Goal: Task Accomplishment & Management: Manage account settings

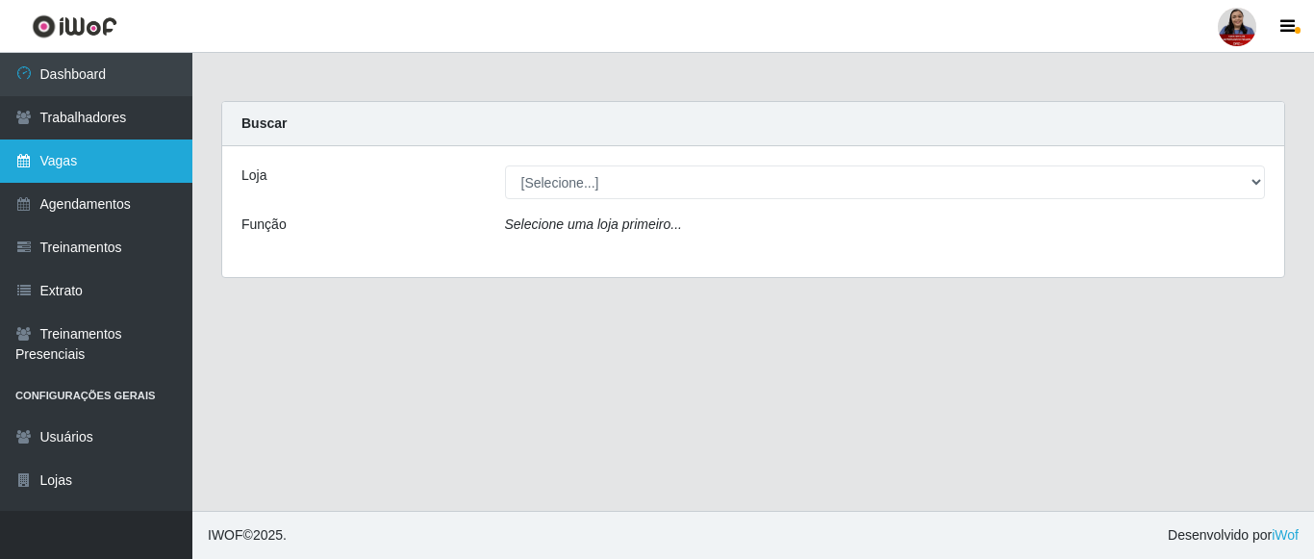
click at [93, 170] on link "Vagas" at bounding box center [96, 160] width 192 height 43
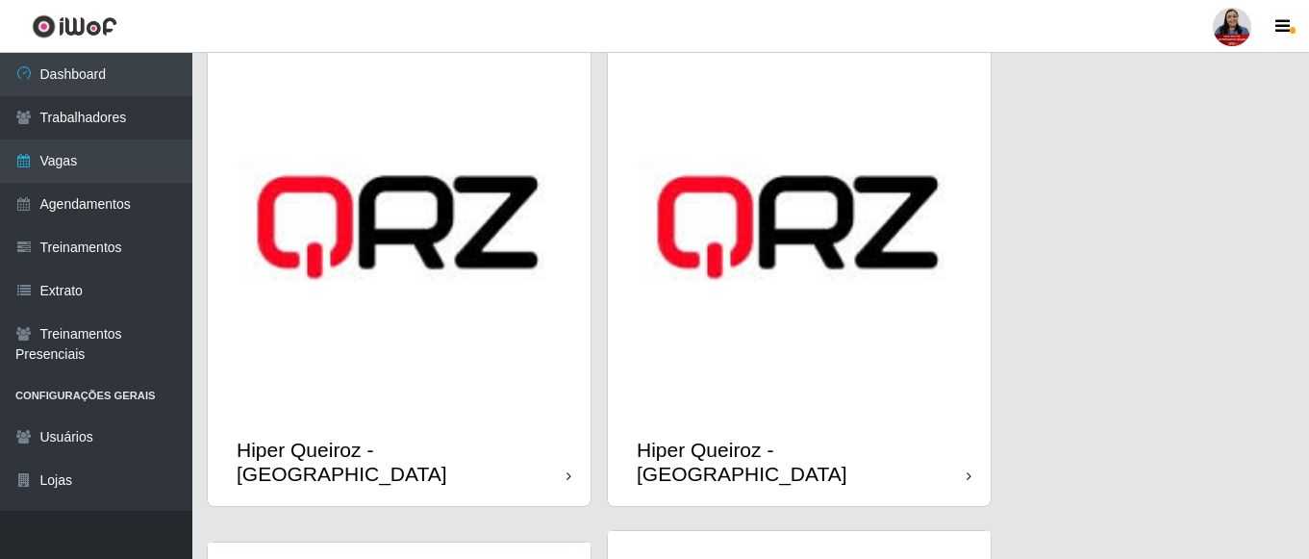
scroll to position [673, 0]
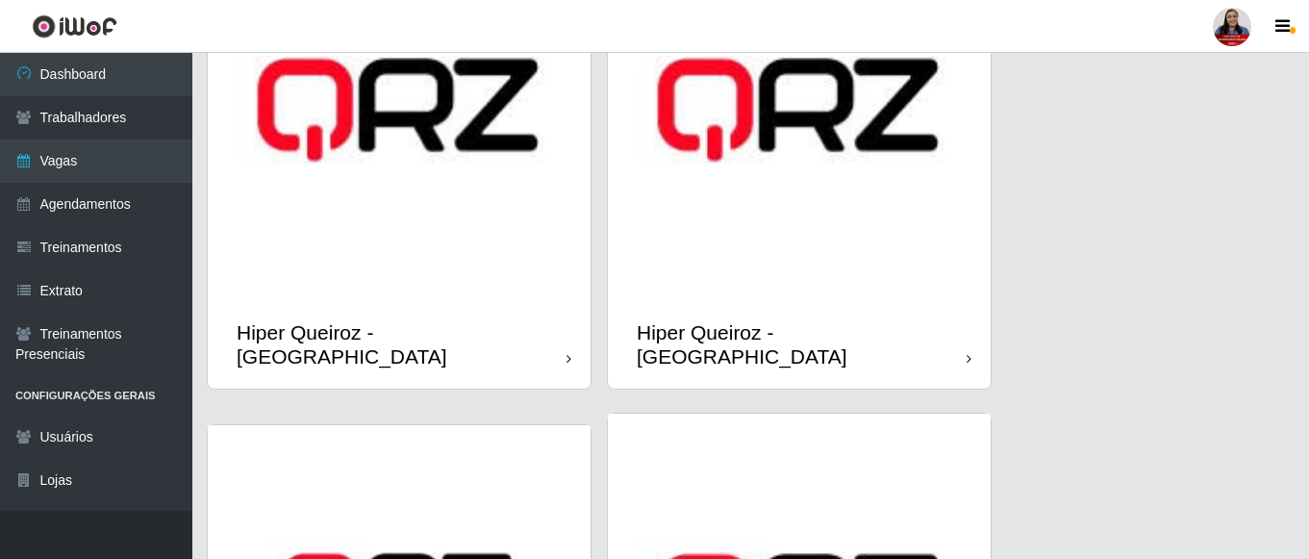
click at [800, 271] on img at bounding box center [799, 109] width 383 height 383
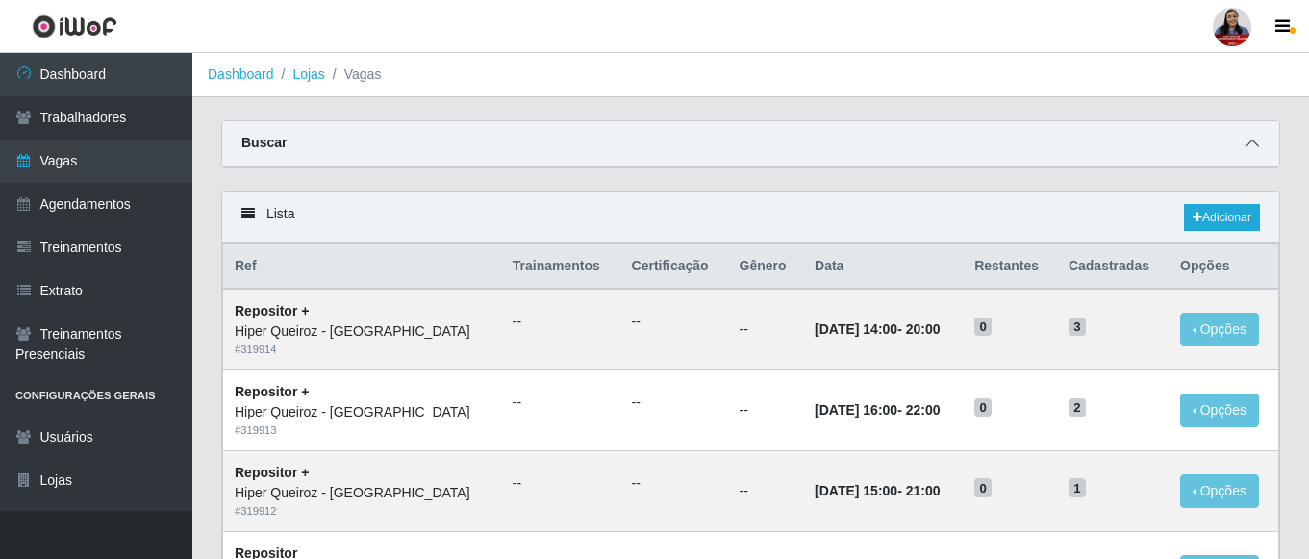
click at [1253, 142] on icon at bounding box center [1251, 143] width 13 height 13
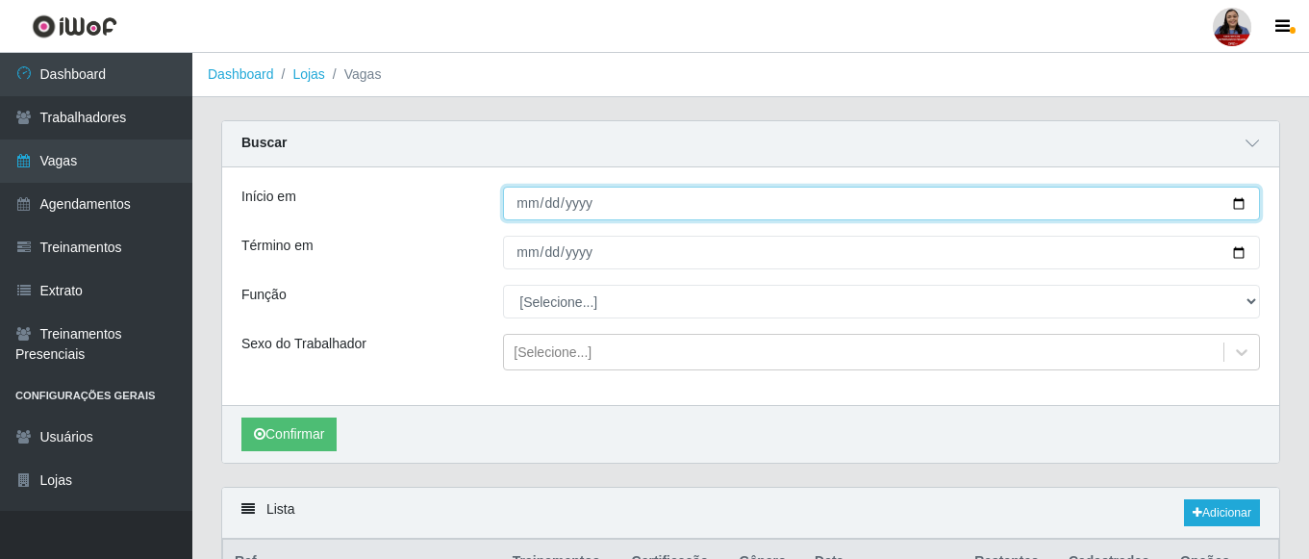
click at [1239, 203] on input "Início em" at bounding box center [881, 204] width 757 height 34
type input "[DATE]"
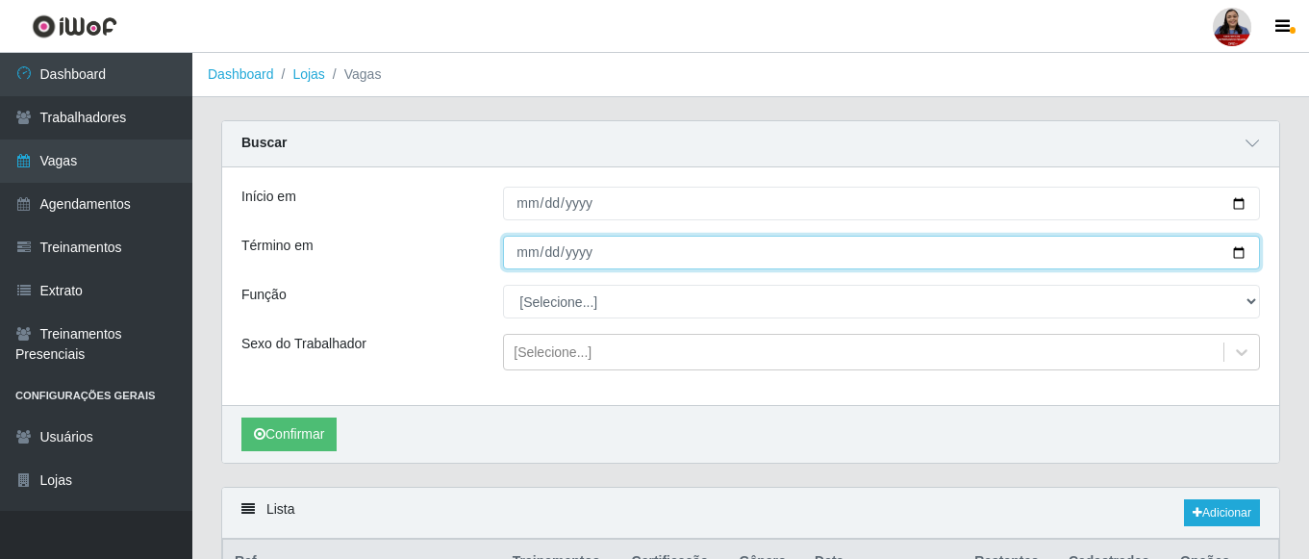
click at [1237, 255] on input "Término em" at bounding box center [881, 253] width 757 height 34
type input "[DATE]"
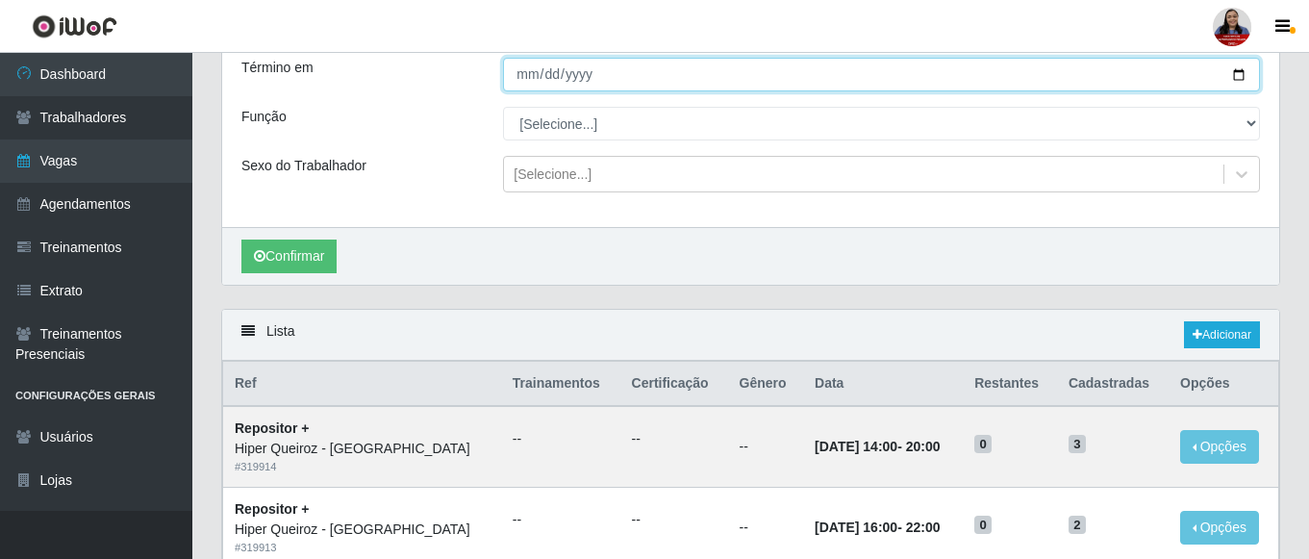
scroll to position [192, 0]
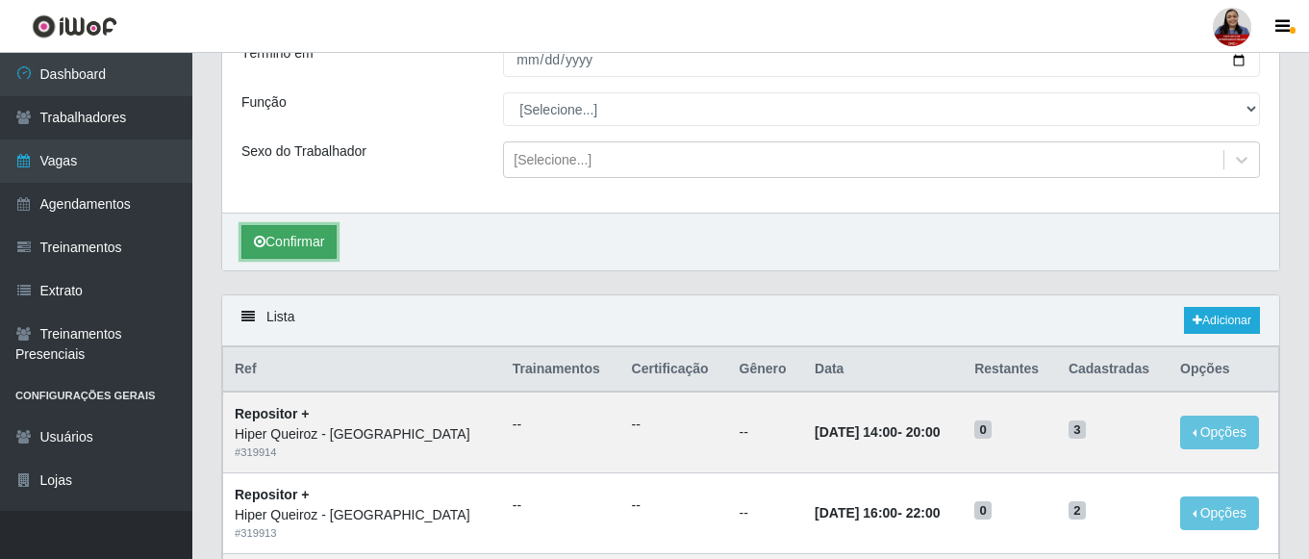
click at [321, 240] on button "Confirmar" at bounding box center [288, 242] width 95 height 34
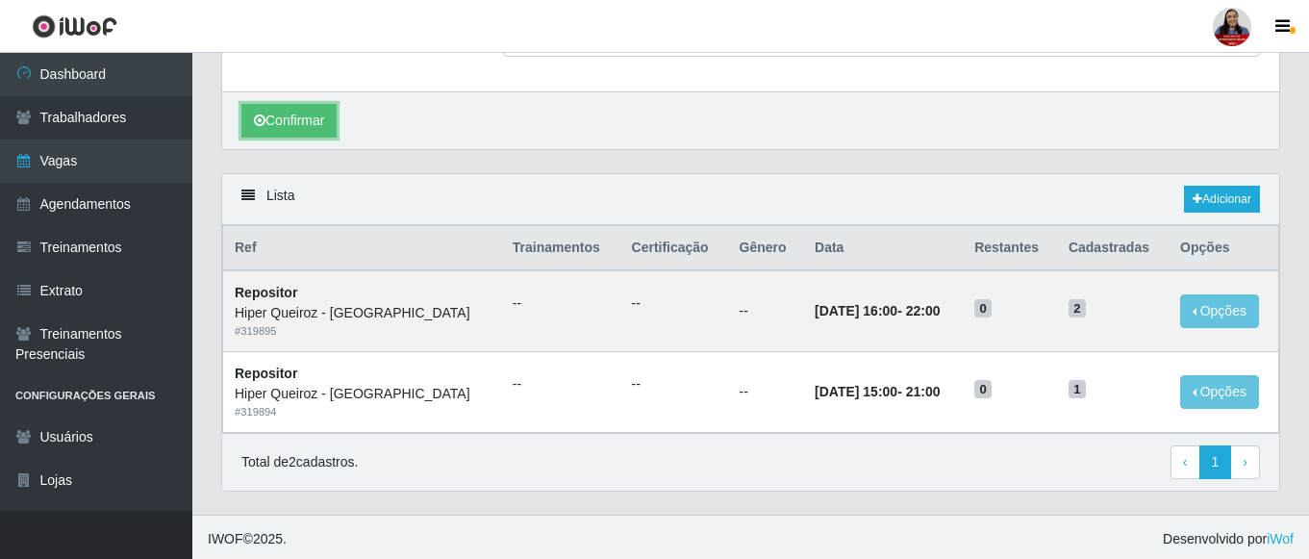
scroll to position [318, 0]
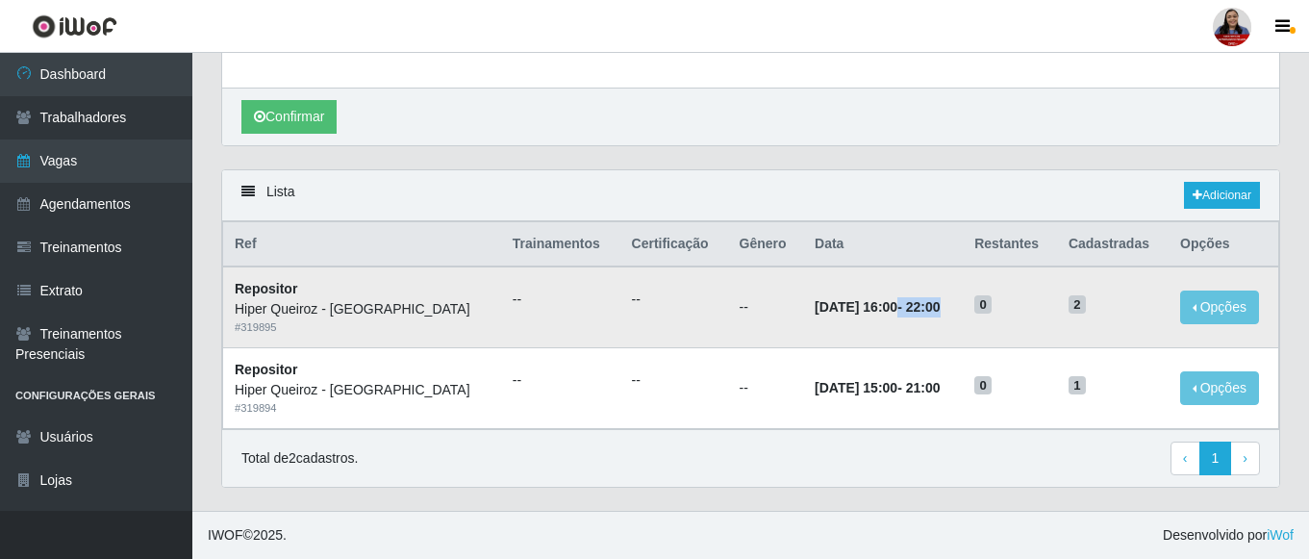
drag, startPoint x: 847, startPoint y: 311, endPoint x: 931, endPoint y: 313, distance: 83.7
click at [931, 313] on td "[DATE] 16:00 - 22:00" at bounding box center [883, 306] width 160 height 81
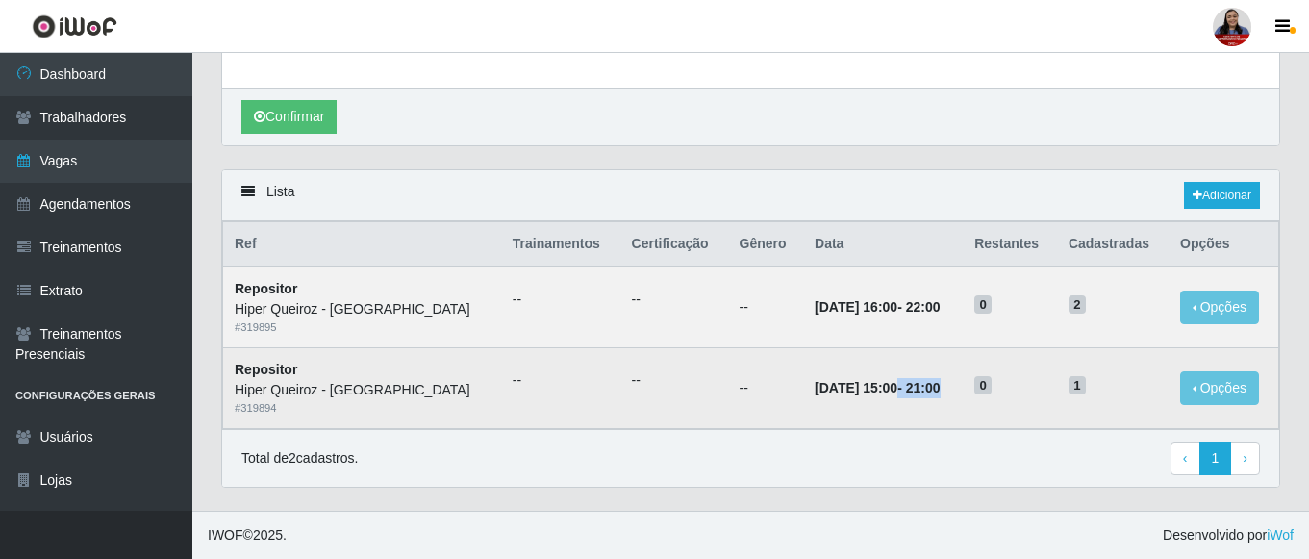
drag, startPoint x: 848, startPoint y: 393, endPoint x: 942, endPoint y: 392, distance: 93.3
click at [942, 392] on td "[DATE] 15:00 - 21:00" at bounding box center [883, 388] width 160 height 81
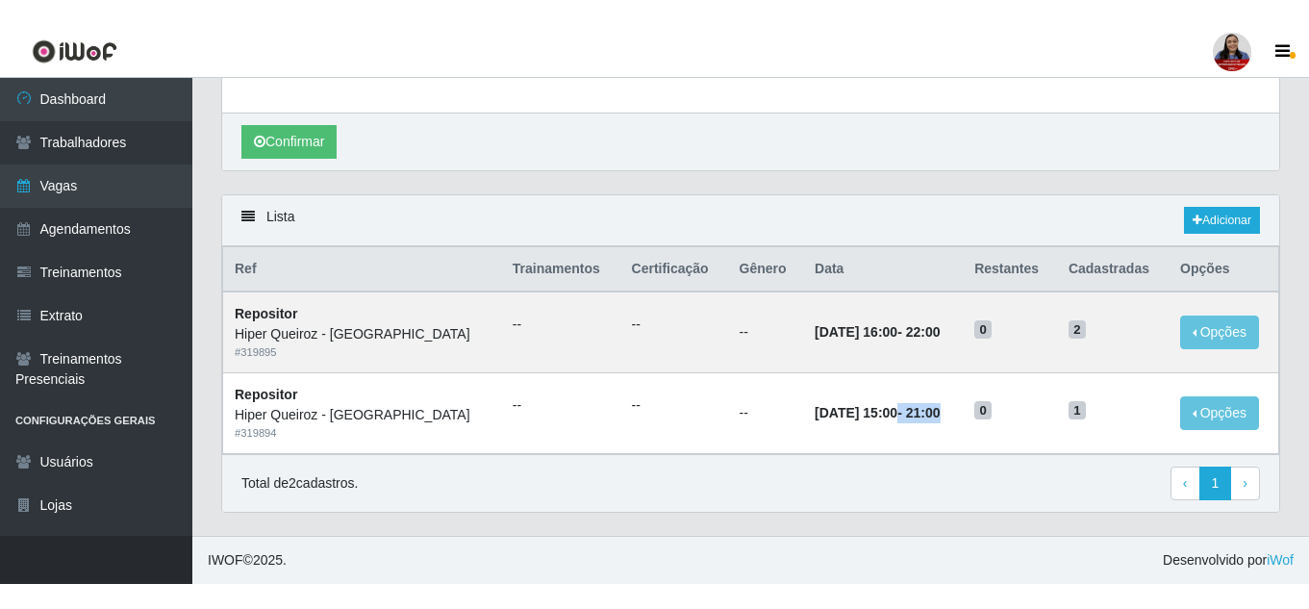
scroll to position [268, 0]
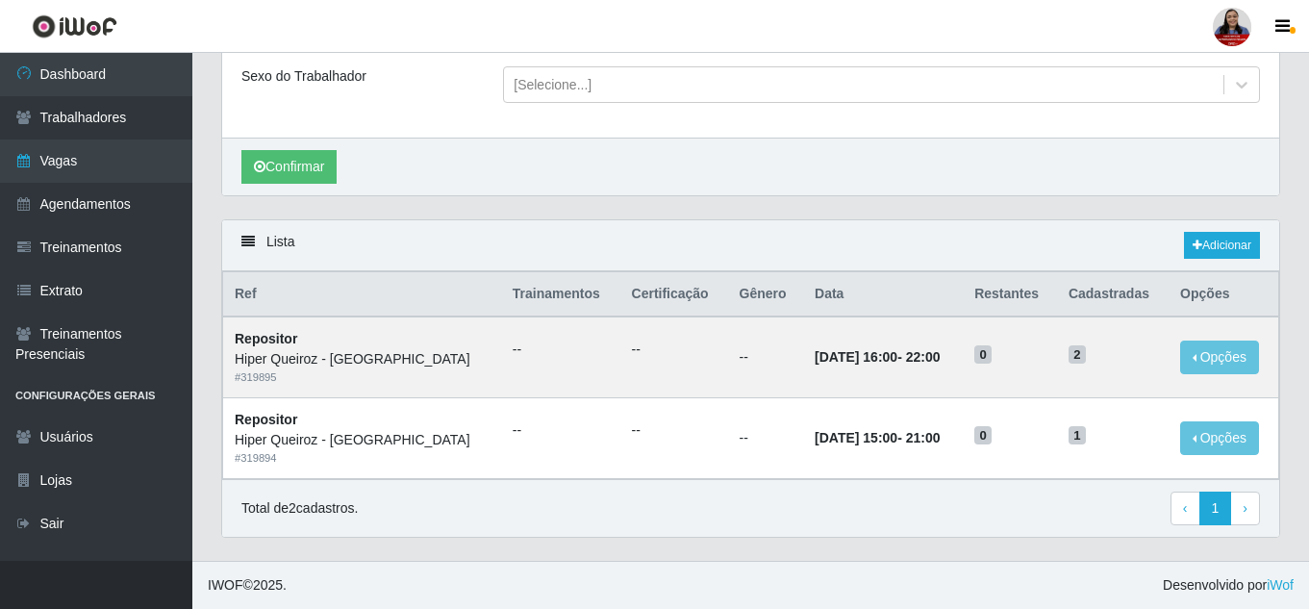
click at [827, 230] on div "Lista Adicionar" at bounding box center [750, 245] width 1057 height 51
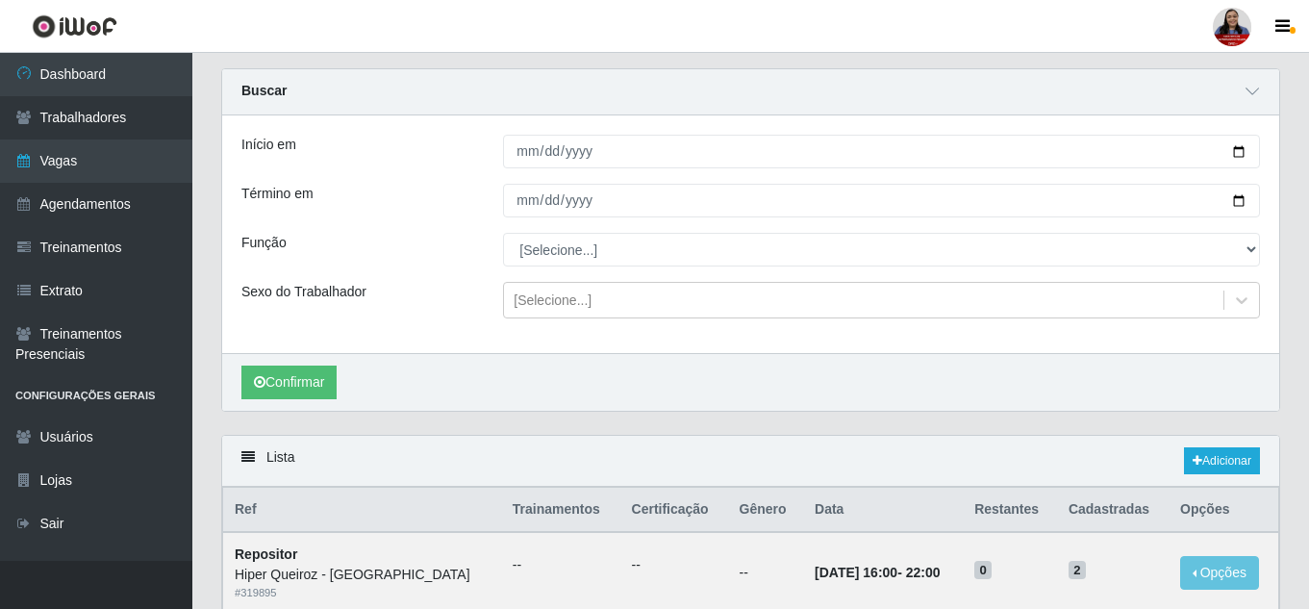
scroll to position [0, 0]
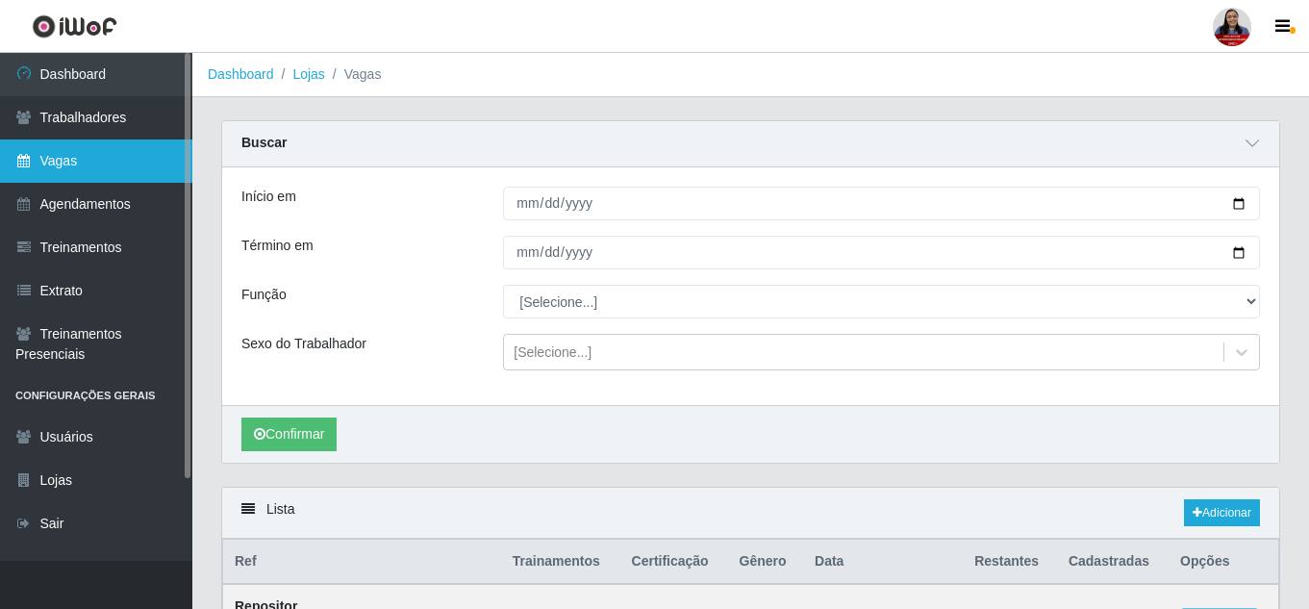
click at [77, 170] on link "Vagas" at bounding box center [96, 160] width 192 height 43
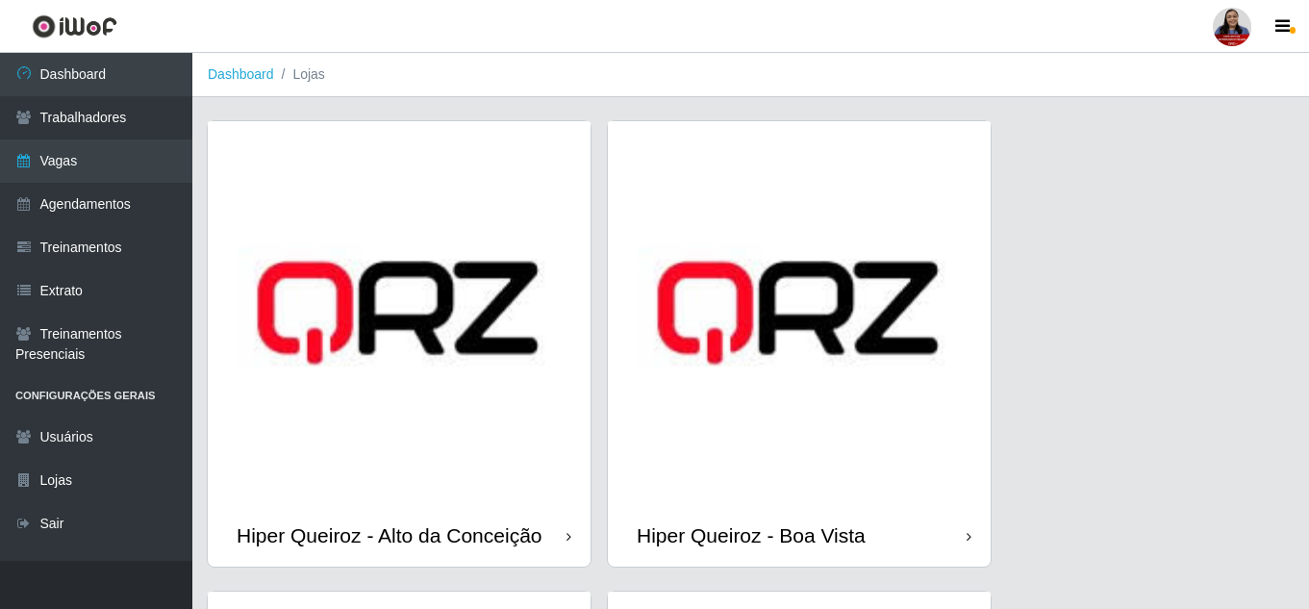
click at [612, 75] on ol "Dashboard Lojas" at bounding box center [750, 75] width 1117 height 44
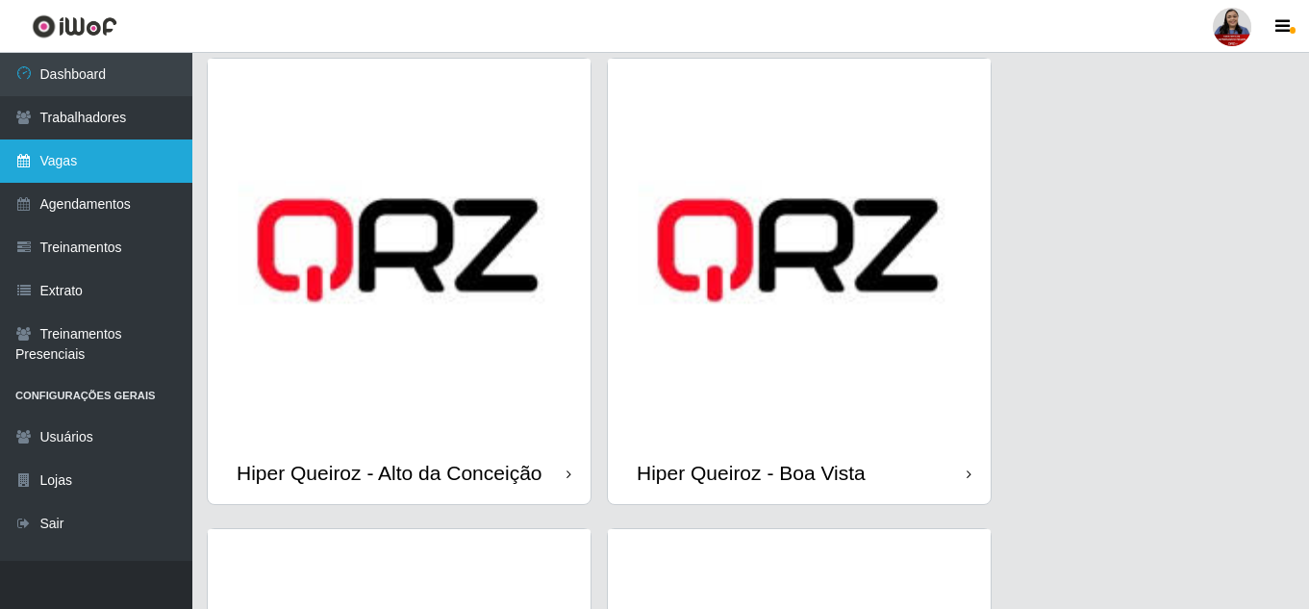
scroll to position [96, 0]
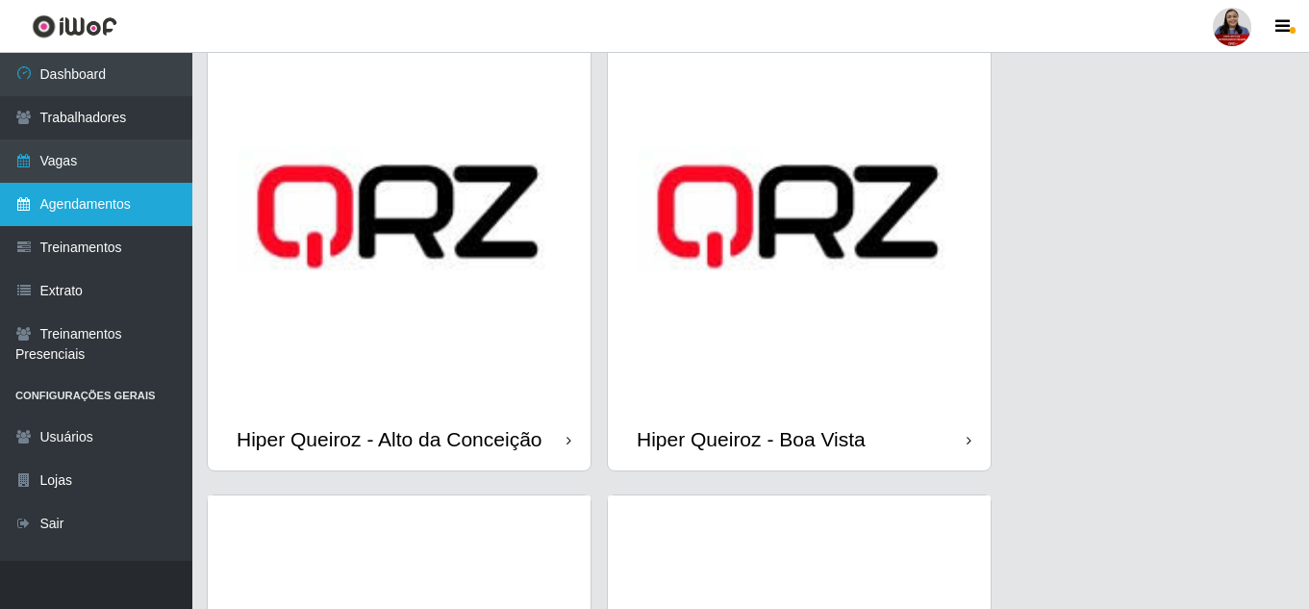
click at [107, 210] on link "Agendamentos" at bounding box center [96, 204] width 192 height 43
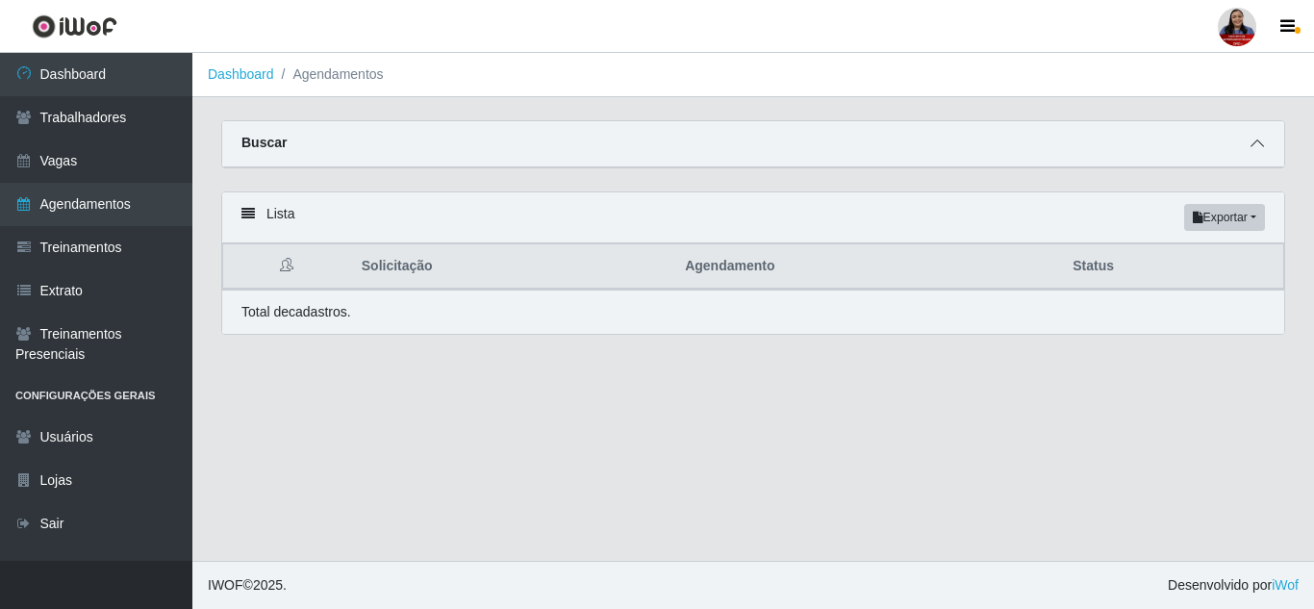
click at [1255, 142] on icon at bounding box center [1256, 143] width 13 height 13
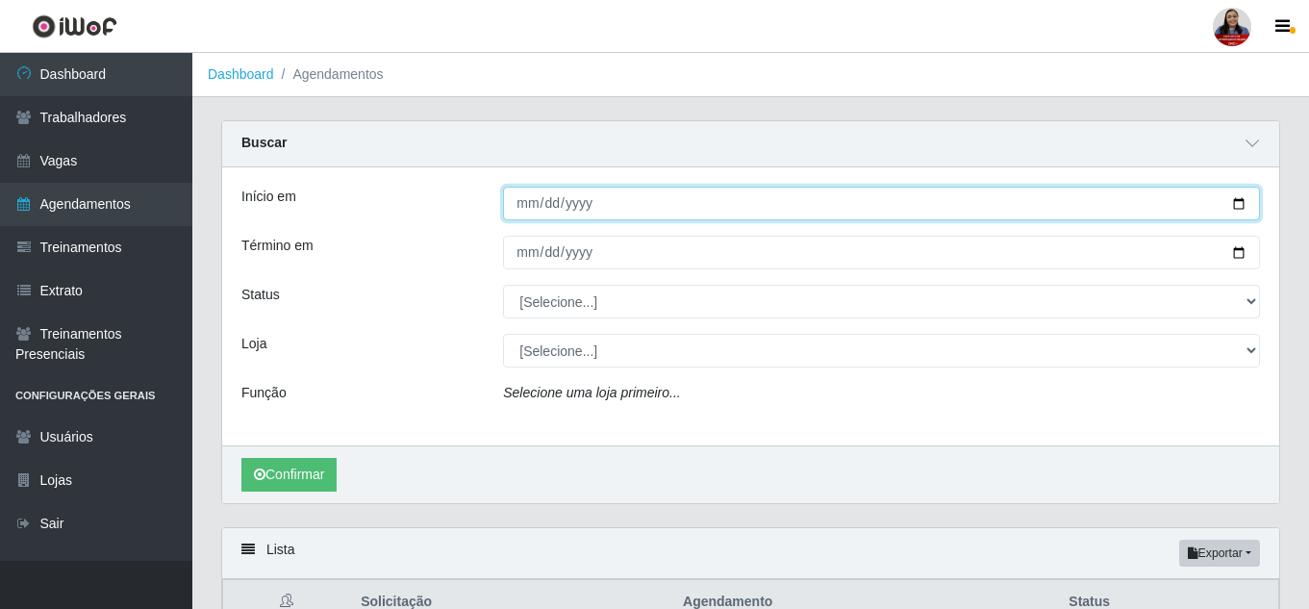
click at [1239, 212] on input "Início em" at bounding box center [881, 204] width 757 height 34
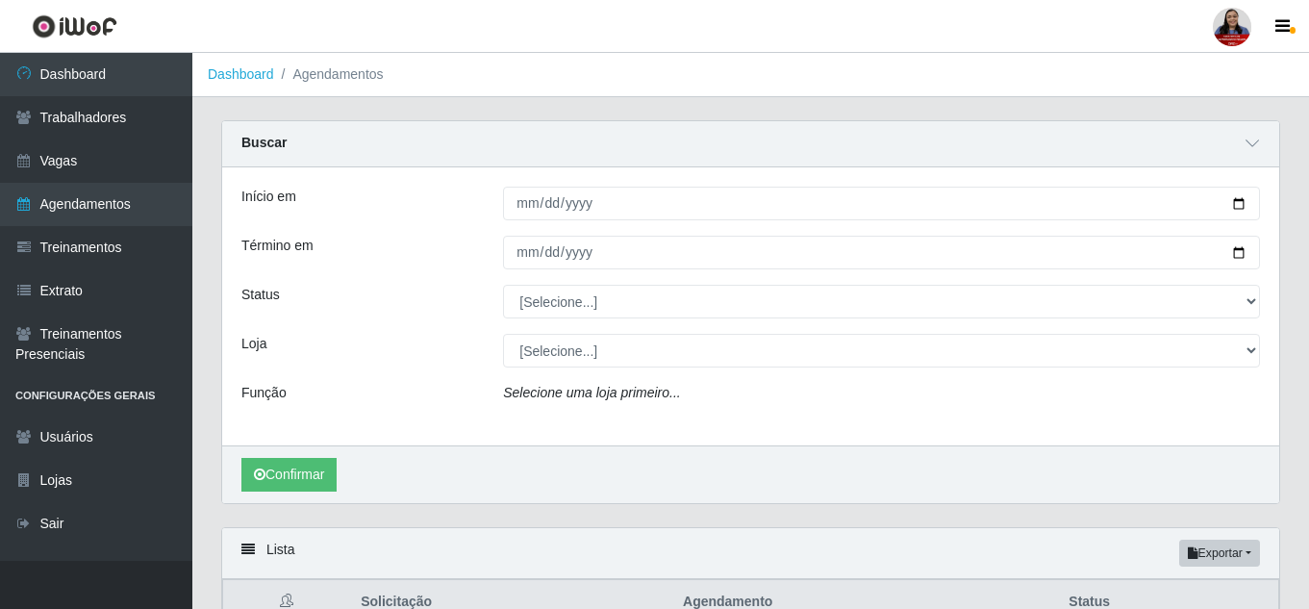
click at [413, 306] on div "Status" at bounding box center [358, 302] width 262 height 34
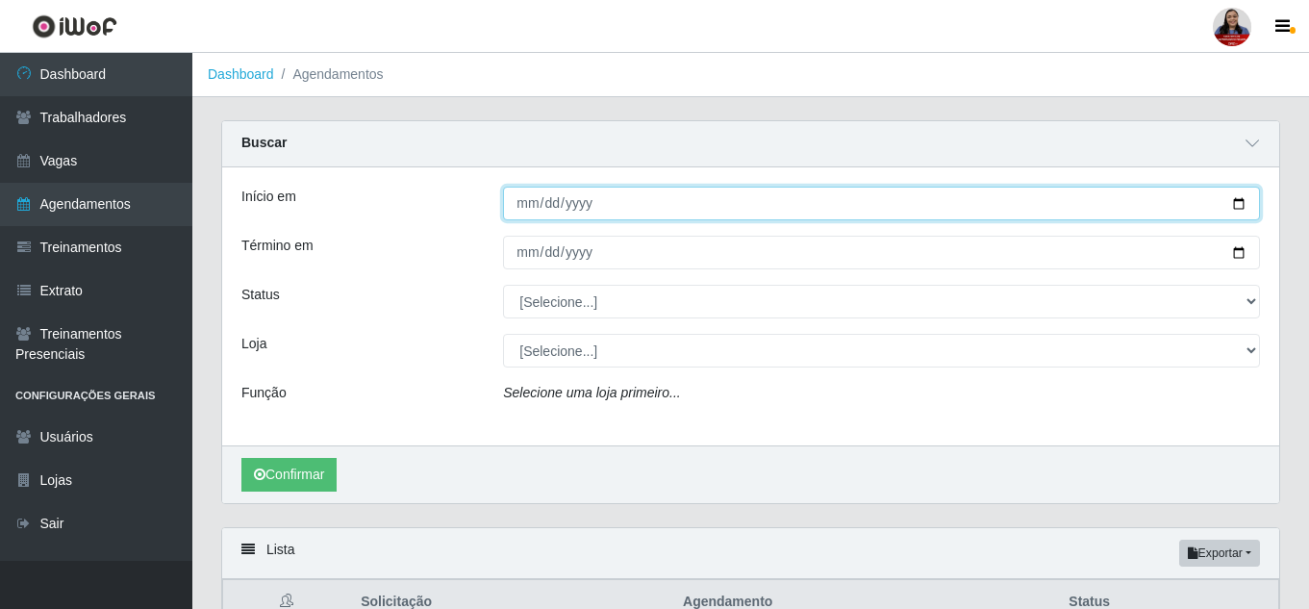
click at [1245, 202] on input "Início em" at bounding box center [881, 204] width 757 height 34
type input "[DATE]"
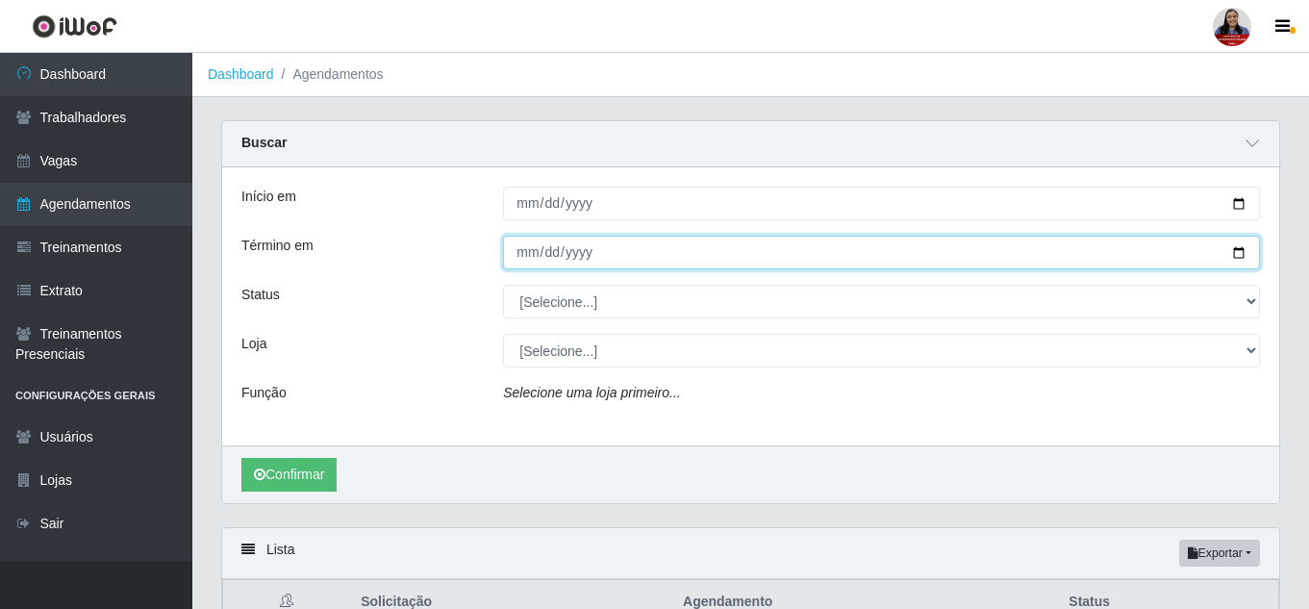
click at [1241, 249] on input "Término em" at bounding box center [881, 253] width 757 height 34
type input "[DATE]"
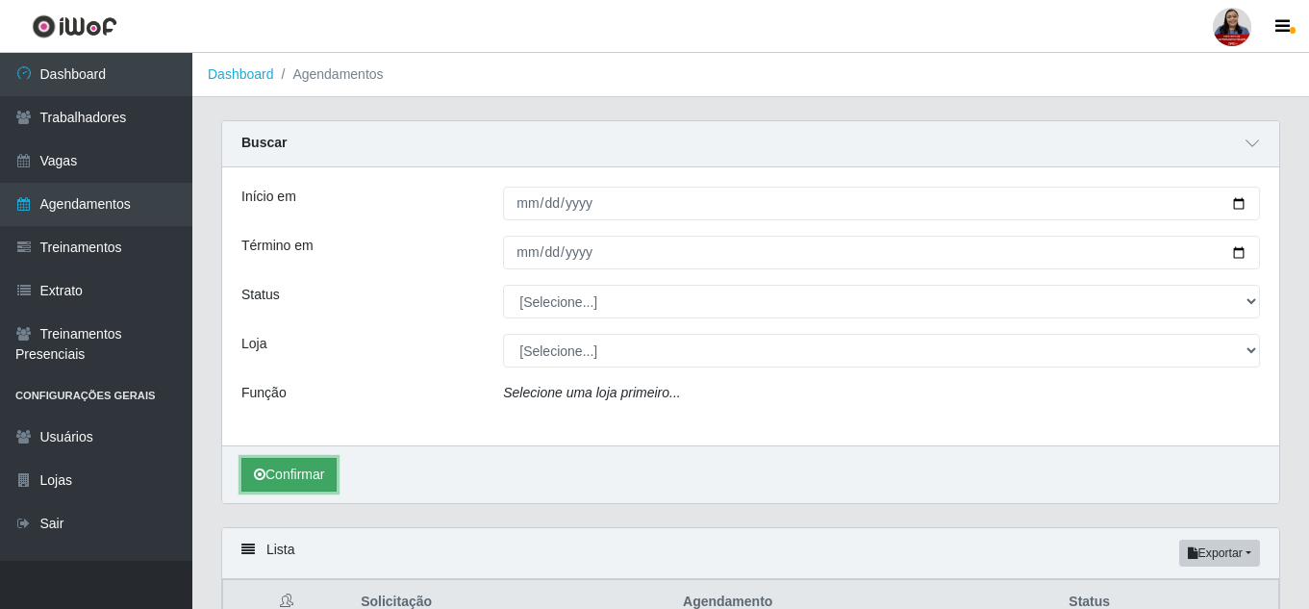
click at [333, 477] on button "Confirmar" at bounding box center [288, 475] width 95 height 34
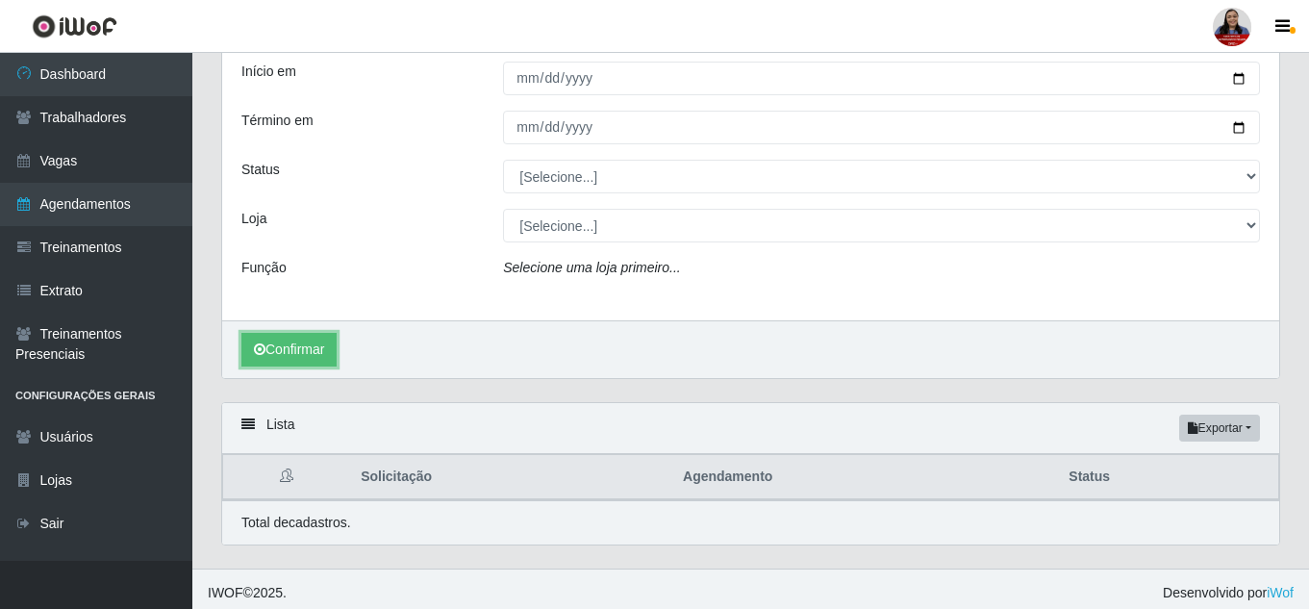
scroll to position [134, 0]
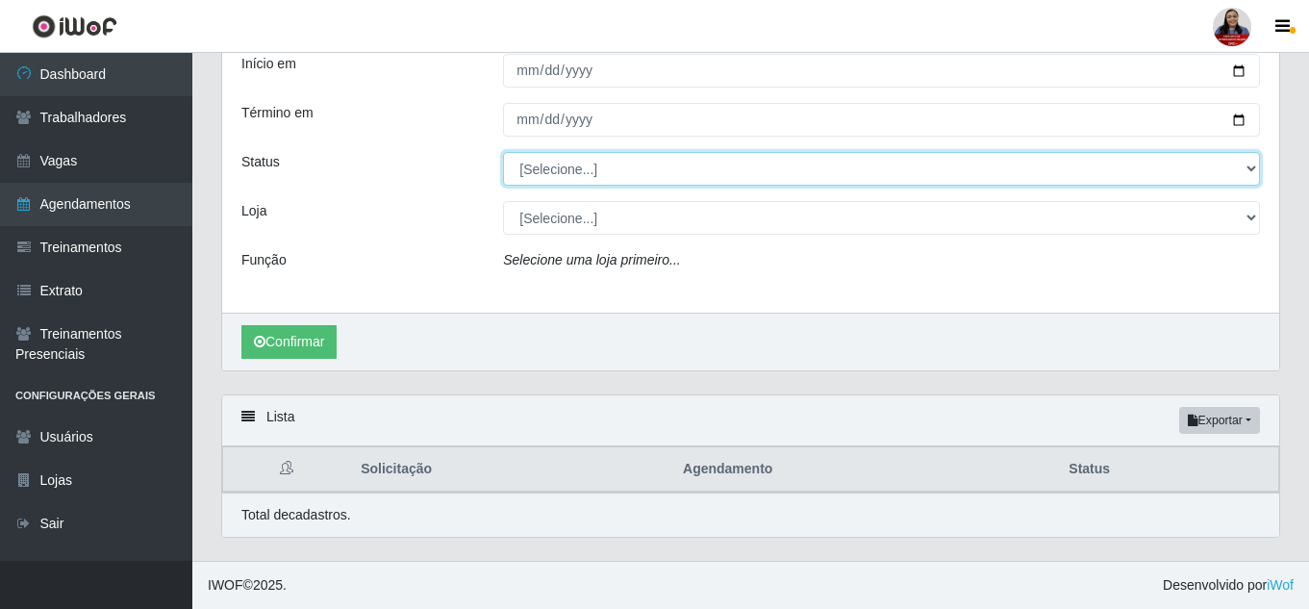
click at [632, 176] on select "[Selecione...] AGENDADO AGUARDANDO LIBERAR EM ANDAMENTO EM REVISÃO FINALIZADO C…" at bounding box center [881, 169] width 757 height 34
select select "AGENDADO"
click at [503, 152] on select "[Selecione...] AGENDADO AGUARDANDO LIBERAR EM ANDAMENTO EM REVISÃO FINALIZADO C…" at bounding box center [881, 169] width 757 height 34
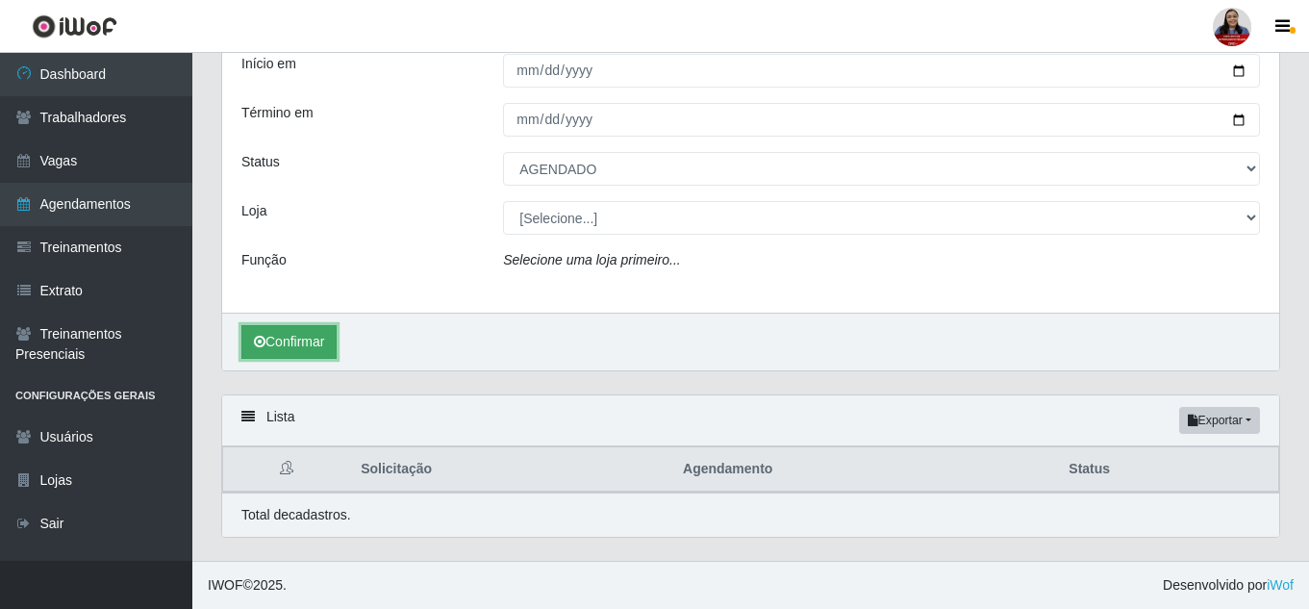
click at [297, 332] on button "Confirmar" at bounding box center [288, 342] width 95 height 34
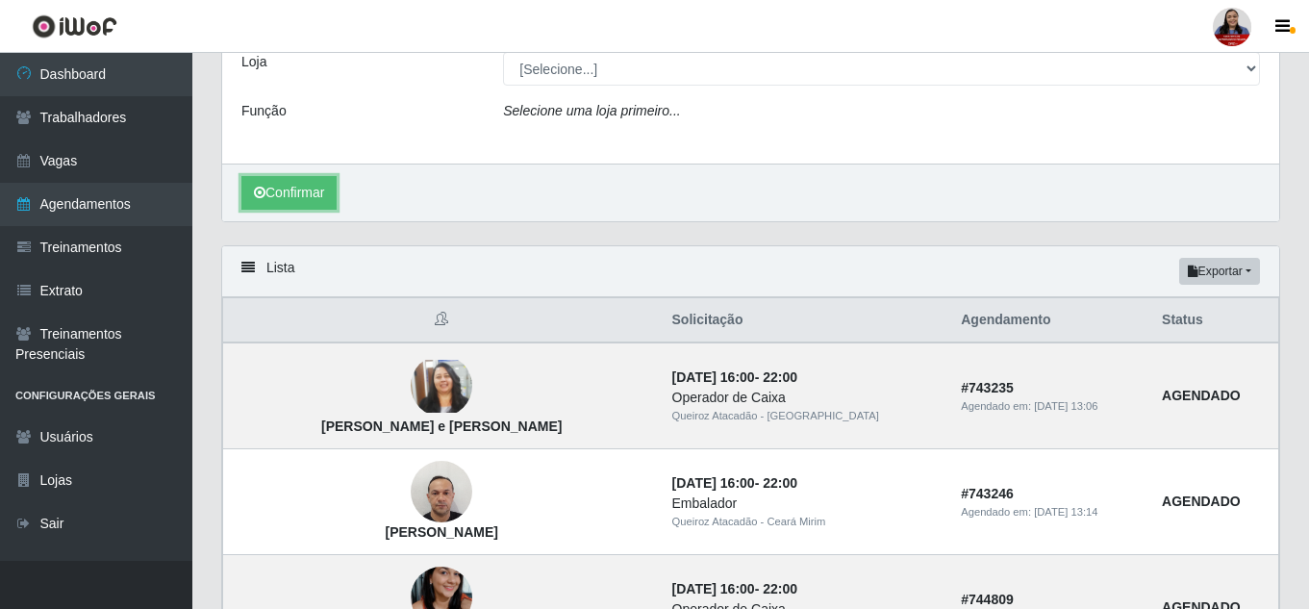
scroll to position [326, 0]
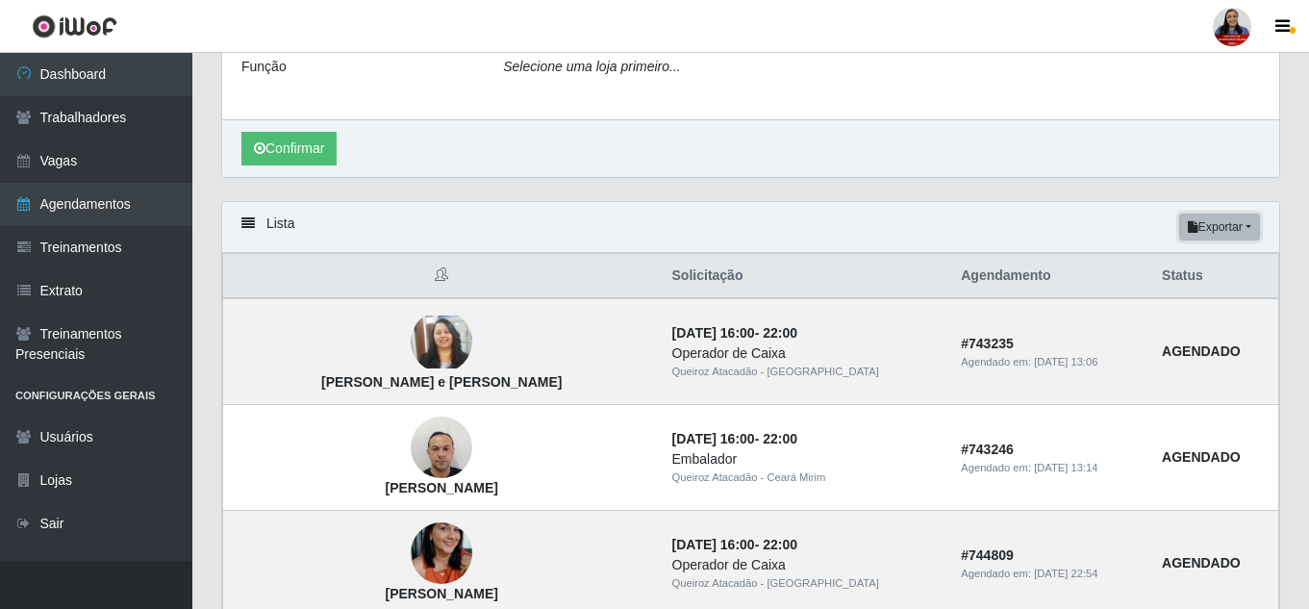
click at [1224, 223] on button "Exportar" at bounding box center [1219, 227] width 81 height 27
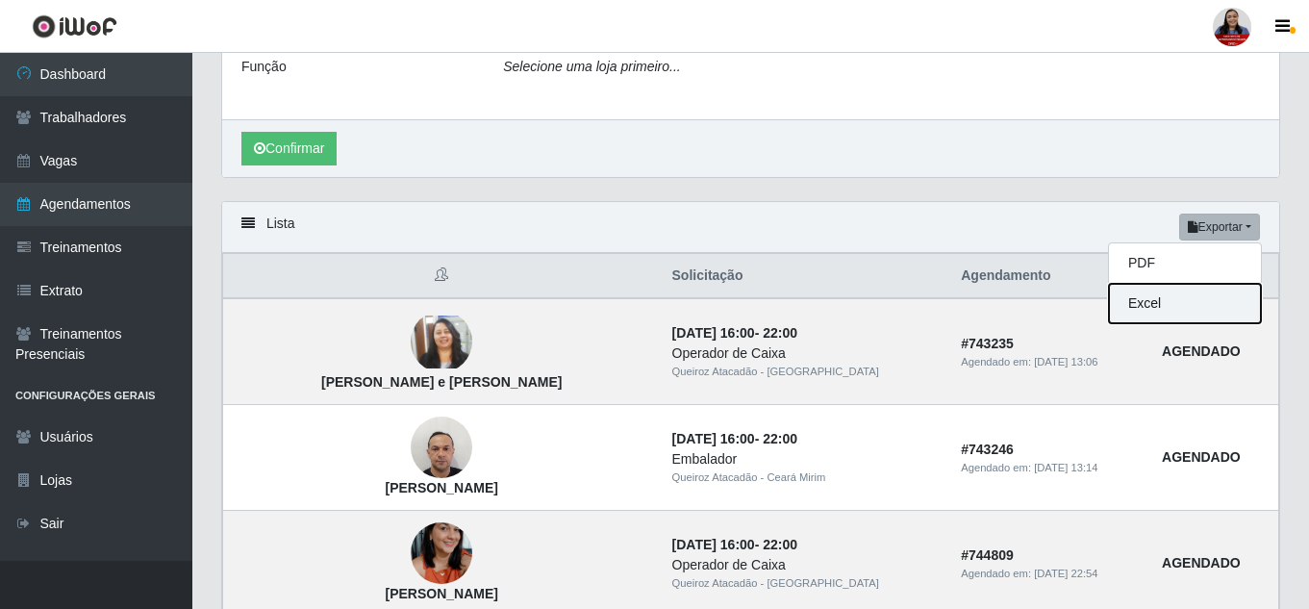
click at [1139, 311] on button "Excel" at bounding box center [1185, 303] width 152 height 39
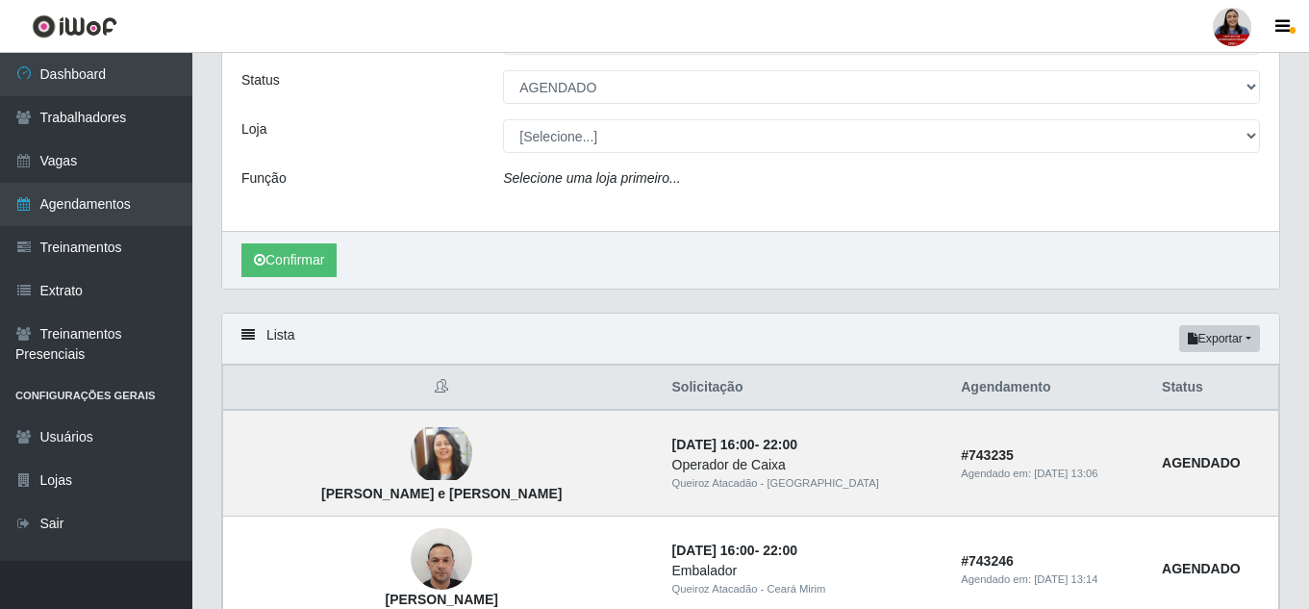
scroll to position [0, 0]
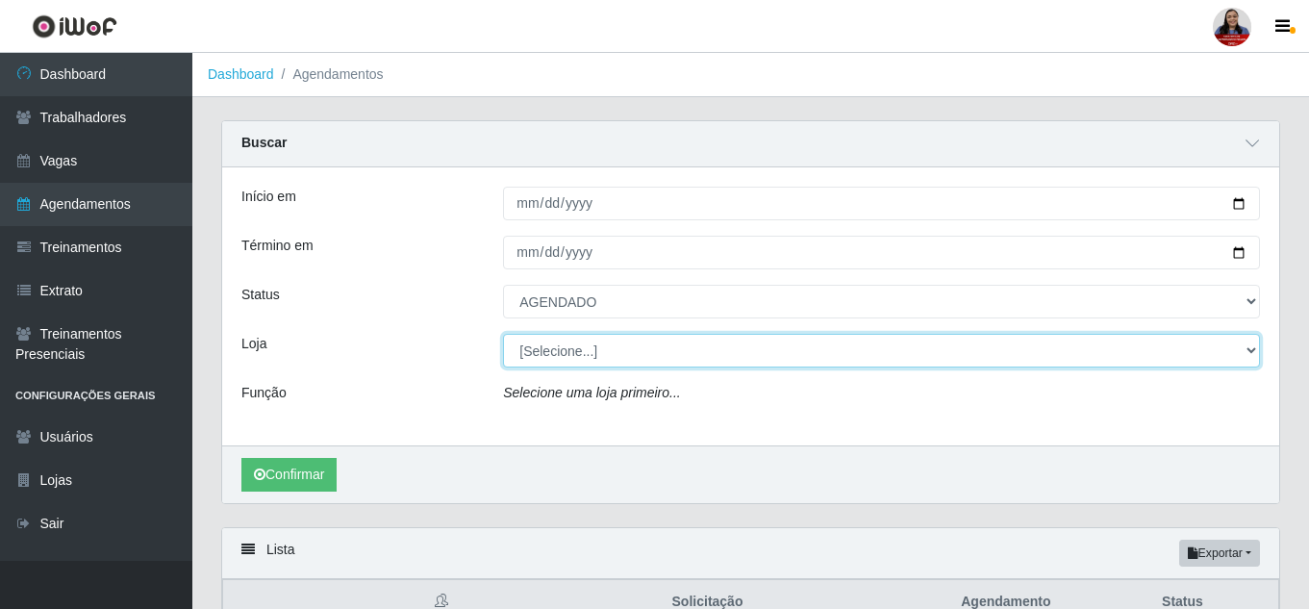
click at [560, 361] on select "[Selecione...] Hiper [GEOGRAPHIC_DATA] - [GEOGRAPHIC_DATA] Hiper Queiroz - Boa …" at bounding box center [881, 351] width 757 height 34
select select "225"
click at [503, 335] on select "[Selecione...] Hiper [GEOGRAPHIC_DATA] - [GEOGRAPHIC_DATA] Hiper Queiroz - Boa …" at bounding box center [881, 351] width 757 height 34
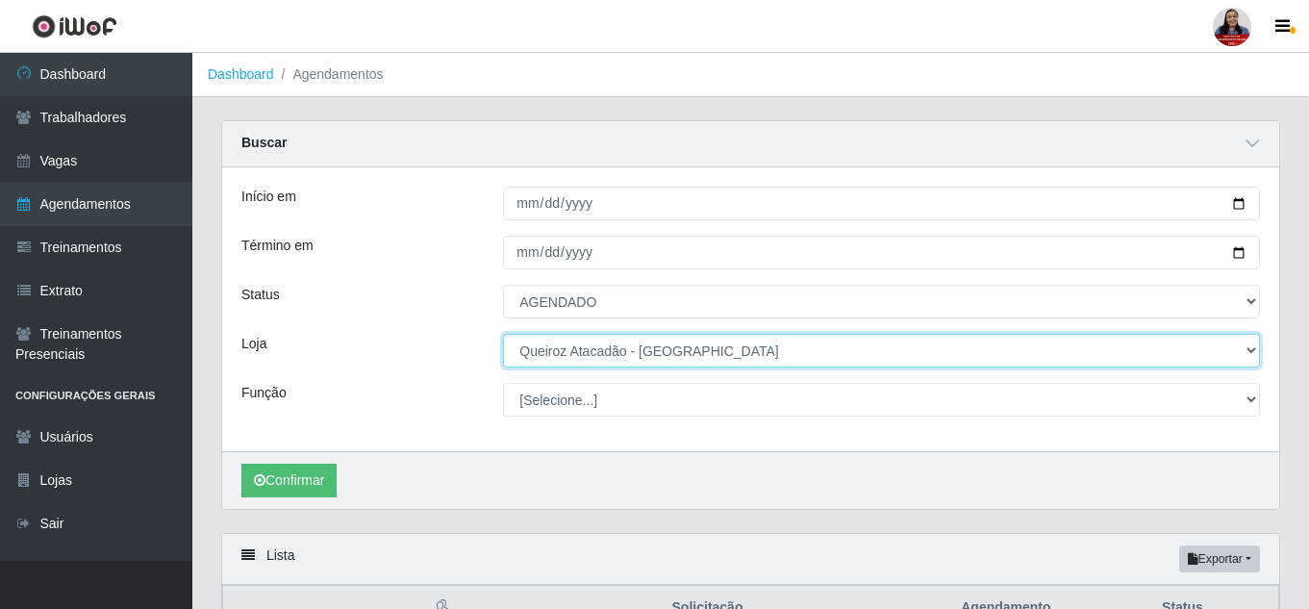
scroll to position [96, 0]
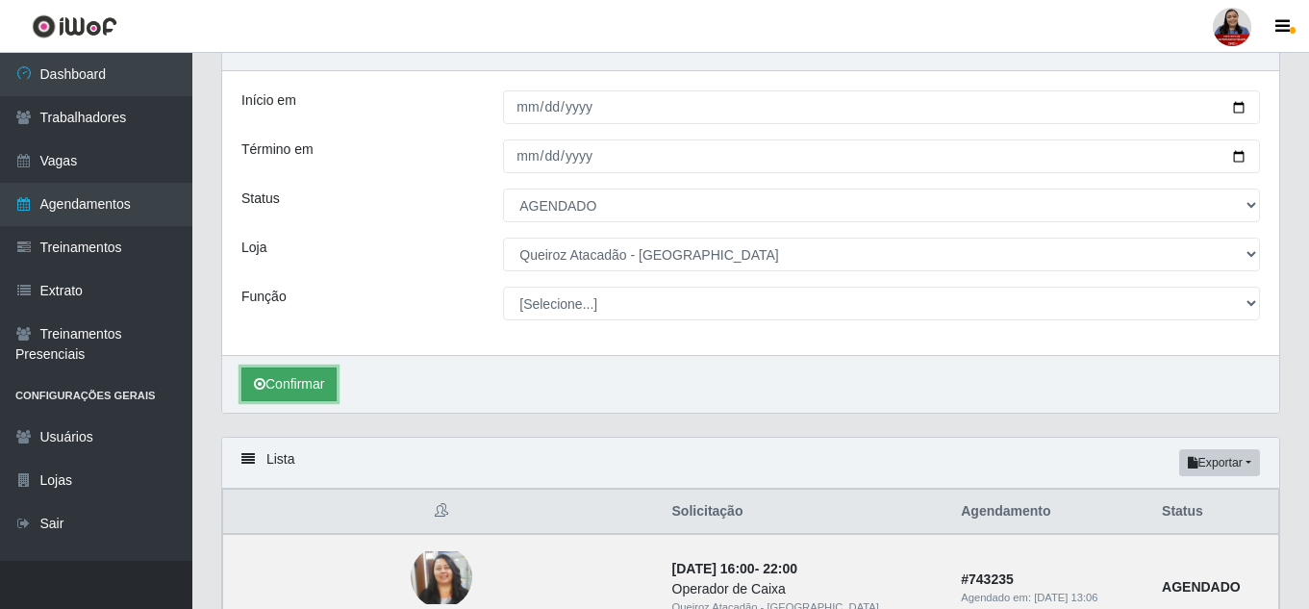
click at [303, 377] on button "Confirmar" at bounding box center [288, 384] width 95 height 34
click at [1235, 448] on div "Lista Exportar PDF Excel" at bounding box center [750, 463] width 1057 height 51
click at [1243, 475] on button "Exportar" at bounding box center [1219, 462] width 81 height 27
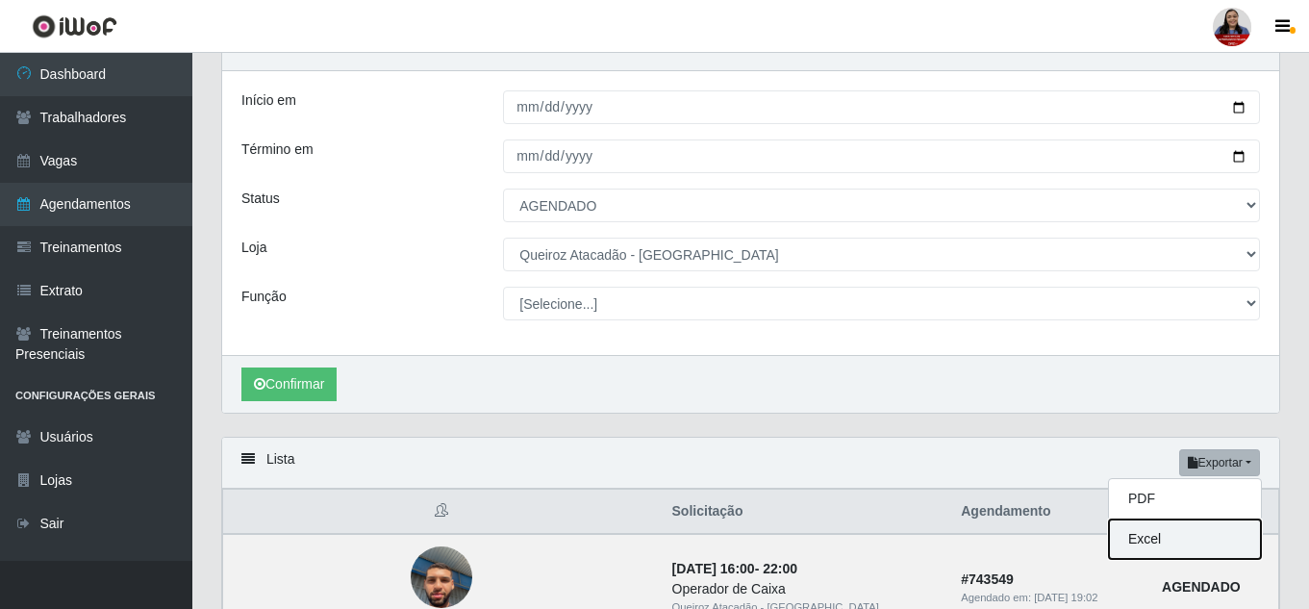
click at [1219, 541] on button "Excel" at bounding box center [1185, 538] width 152 height 39
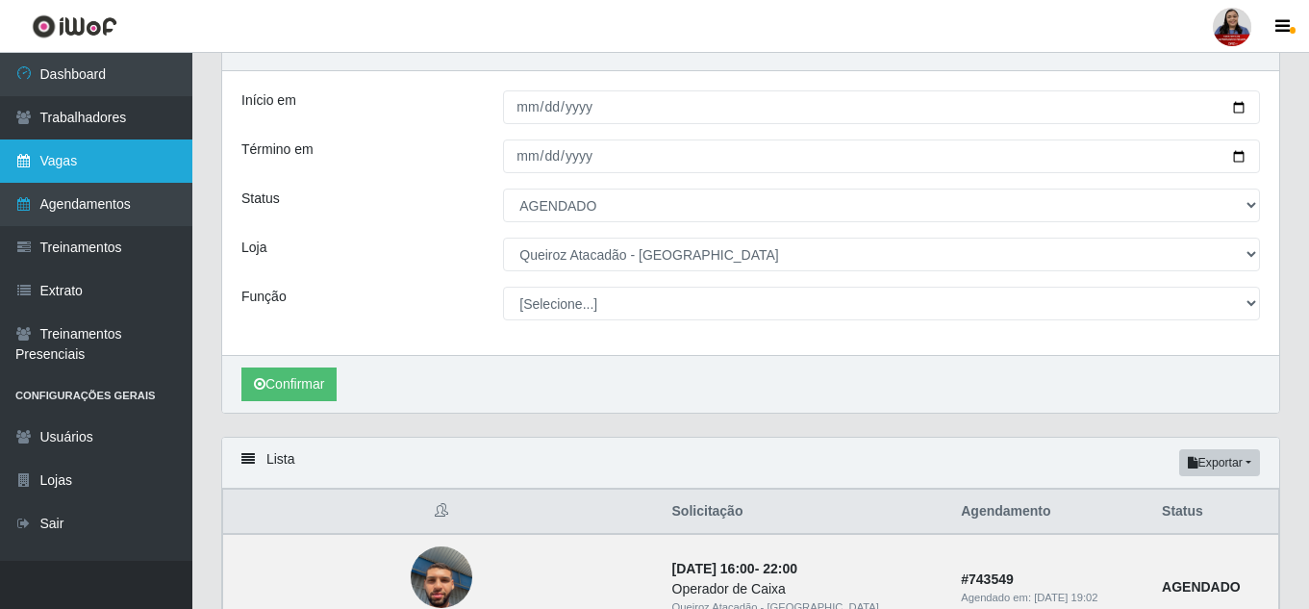
click at [111, 161] on link "Vagas" at bounding box center [96, 160] width 192 height 43
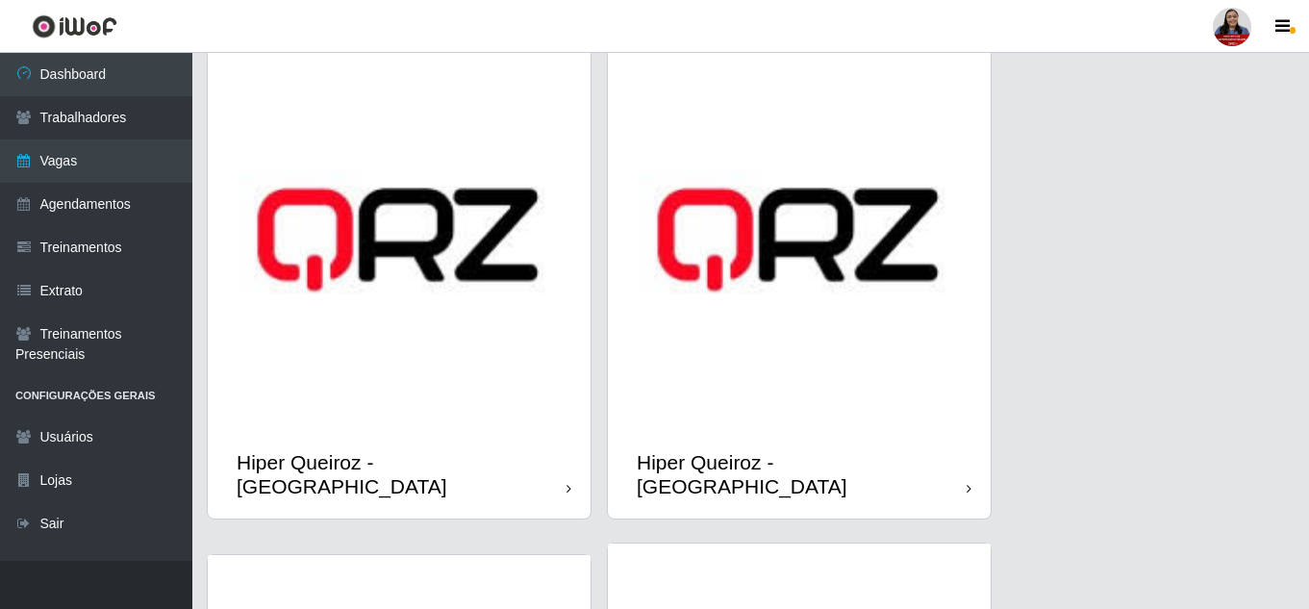
scroll to position [577, 0]
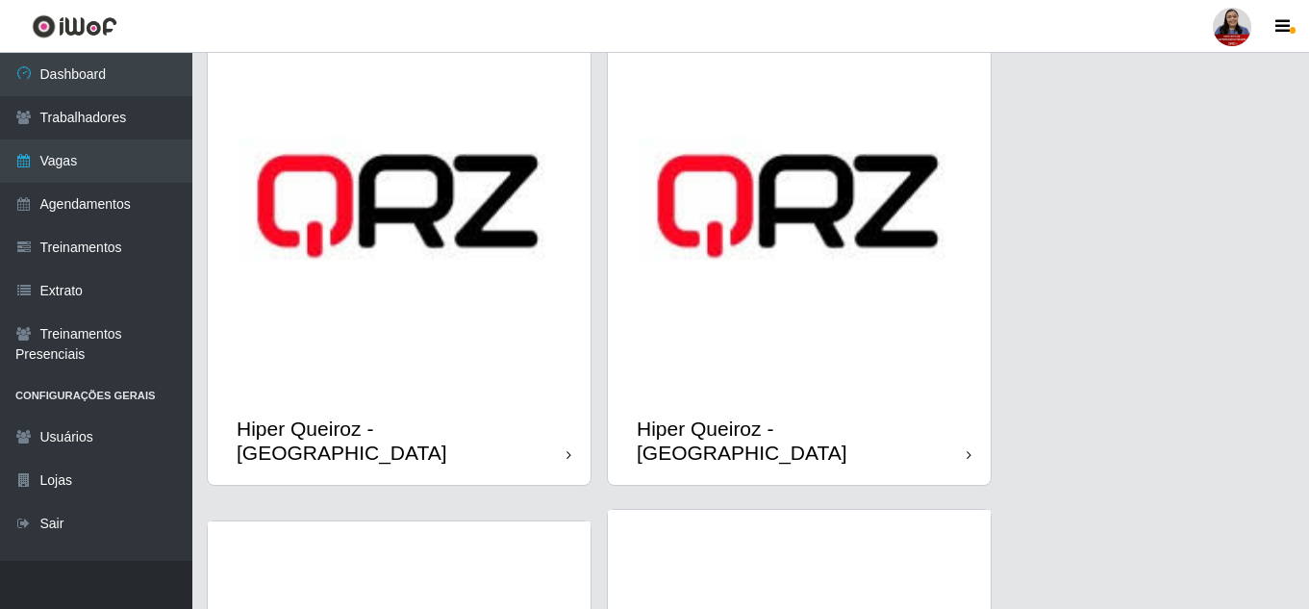
click at [748, 383] on img at bounding box center [799, 205] width 383 height 383
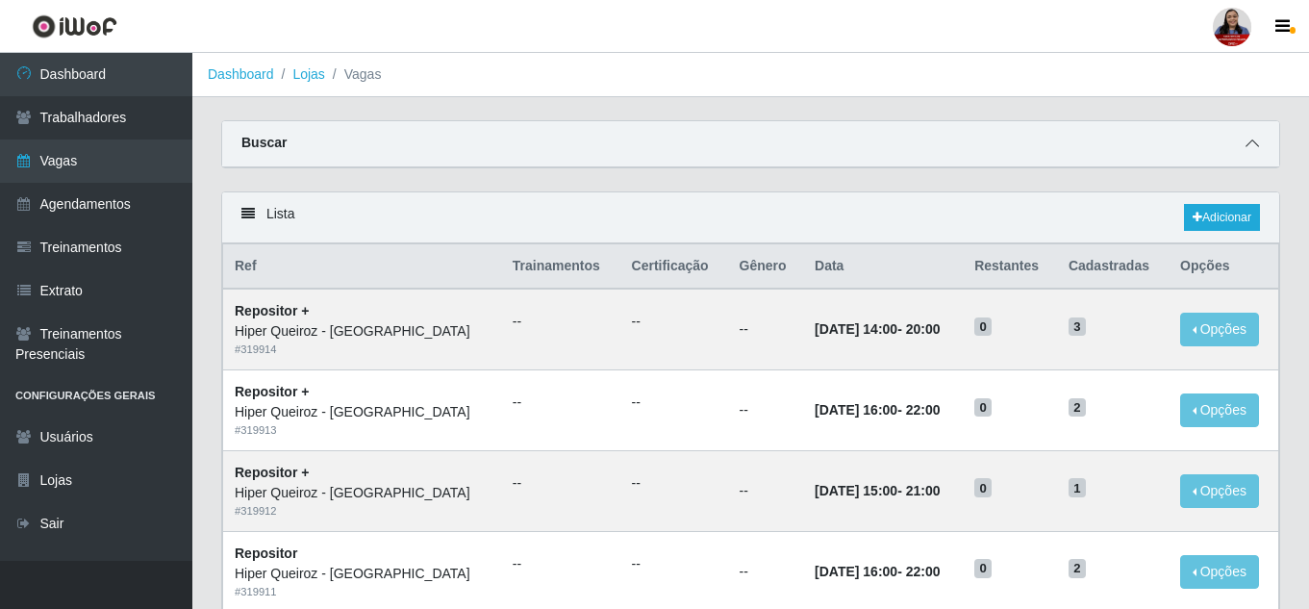
click at [1246, 143] on icon at bounding box center [1251, 143] width 13 height 13
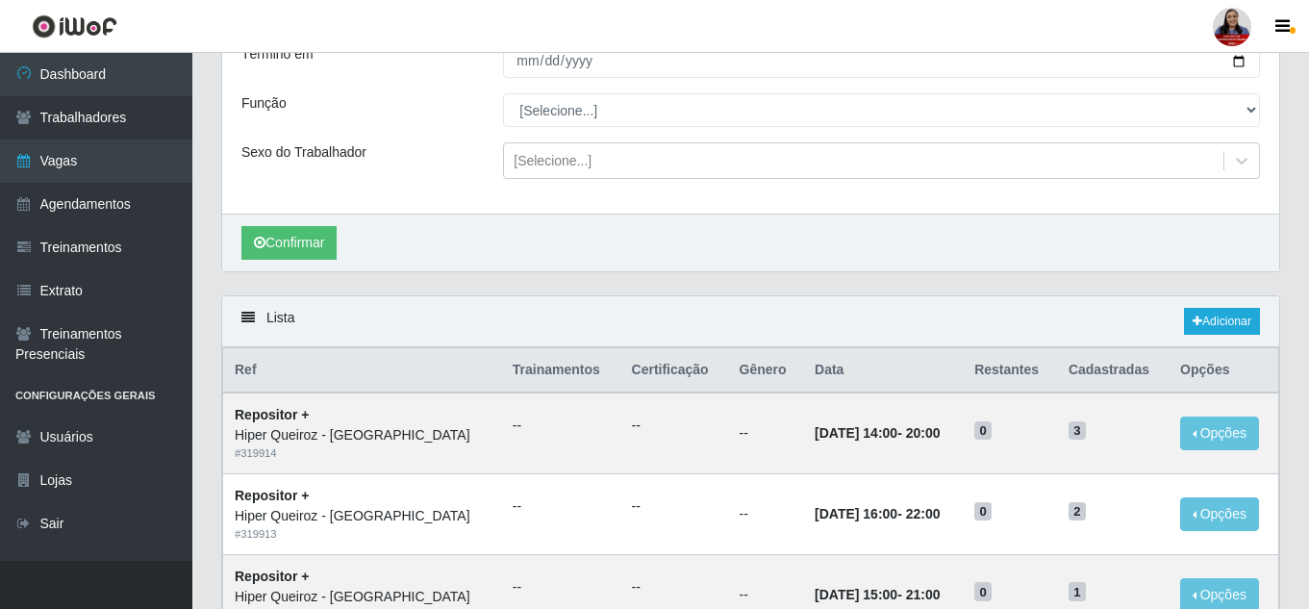
scroll to position [192, 0]
click at [1220, 318] on link "Adicionar" at bounding box center [1222, 320] width 76 height 27
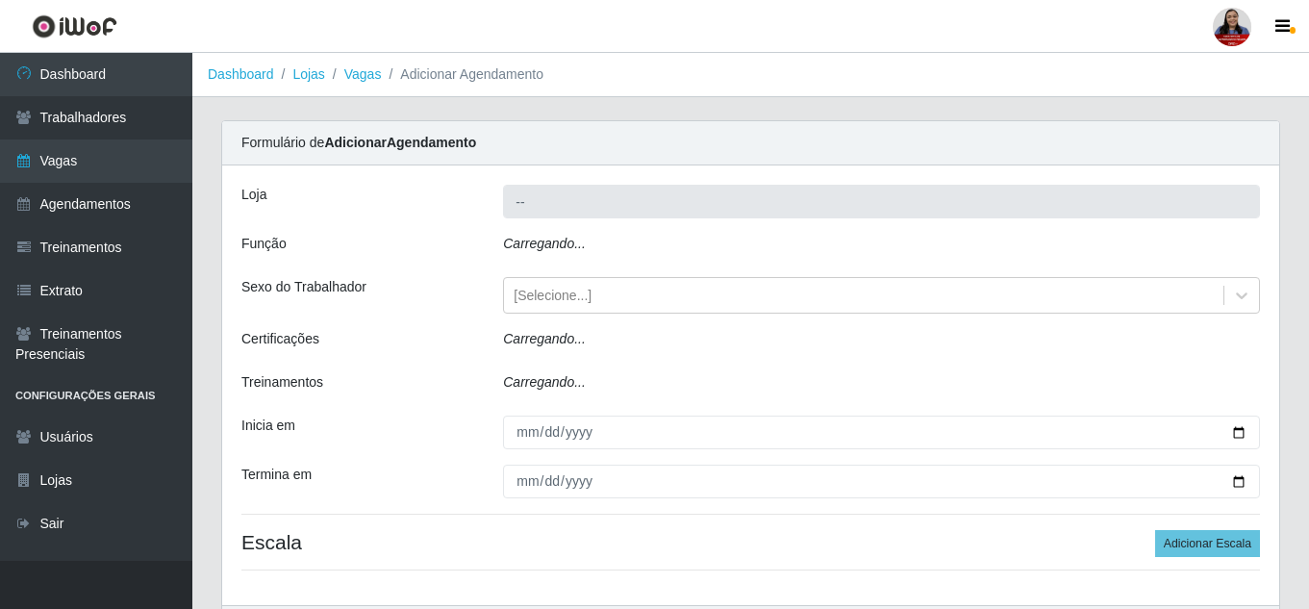
type input "Hiper Queiroz - [GEOGRAPHIC_DATA]"
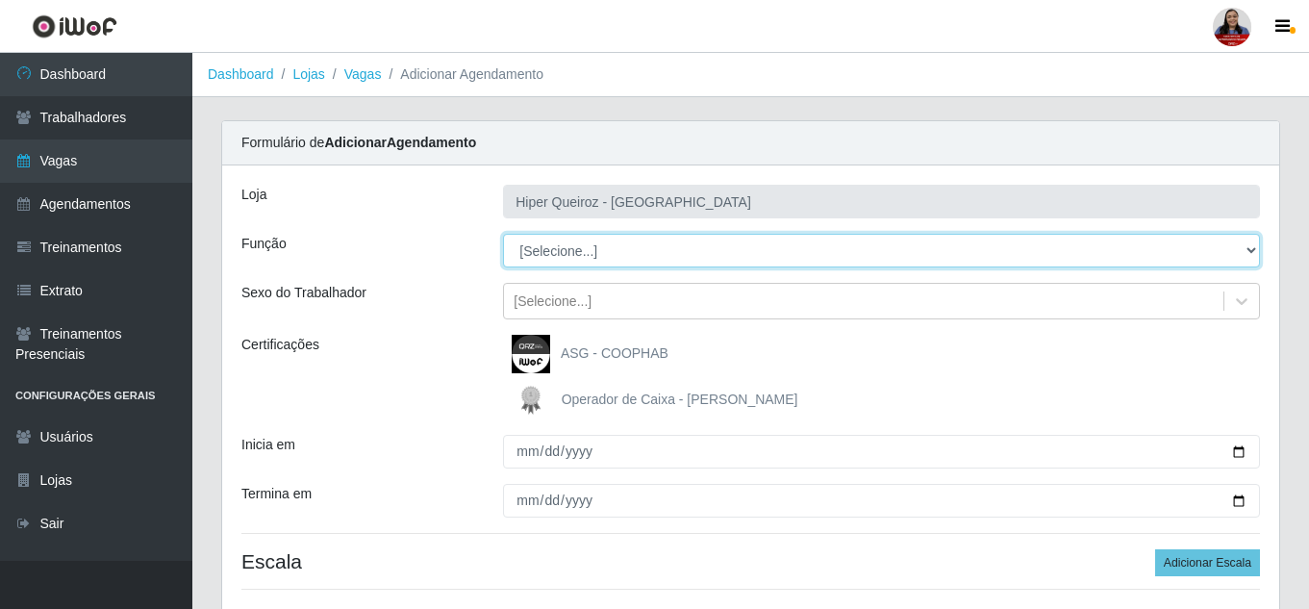
click at [633, 250] on select "[Selecione...] ASG ASG + ASG ++ Embalador Embalador + Embalador ++ Repositor Re…" at bounding box center [881, 251] width 757 height 34
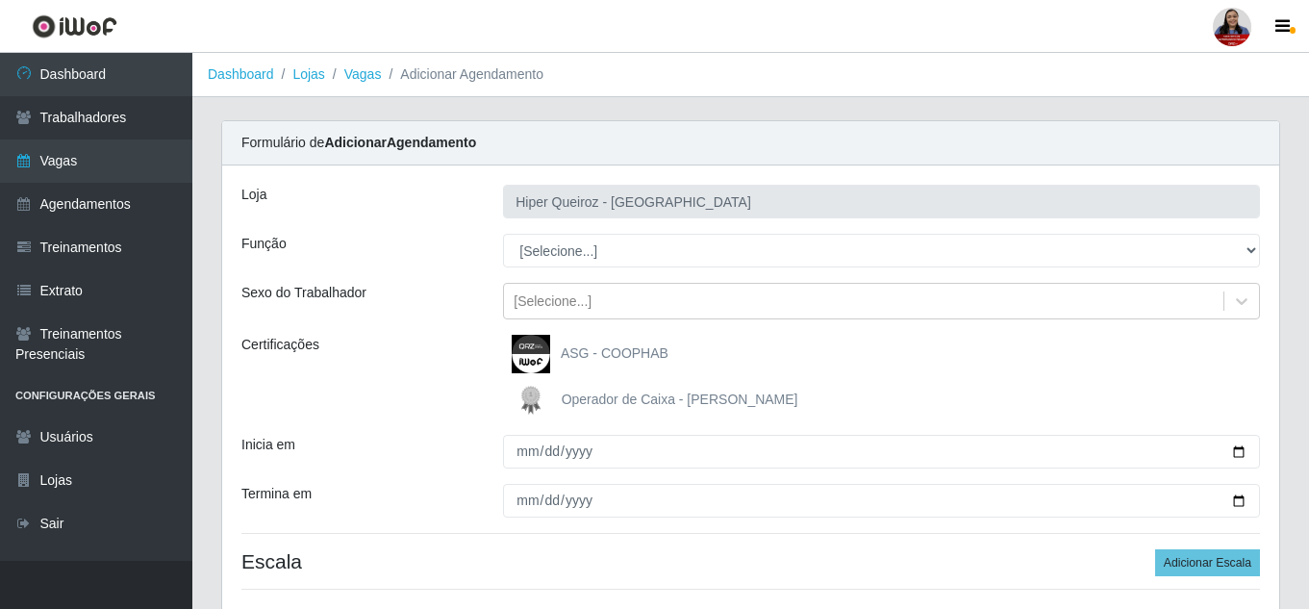
click at [440, 263] on div "Função" at bounding box center [358, 251] width 262 height 34
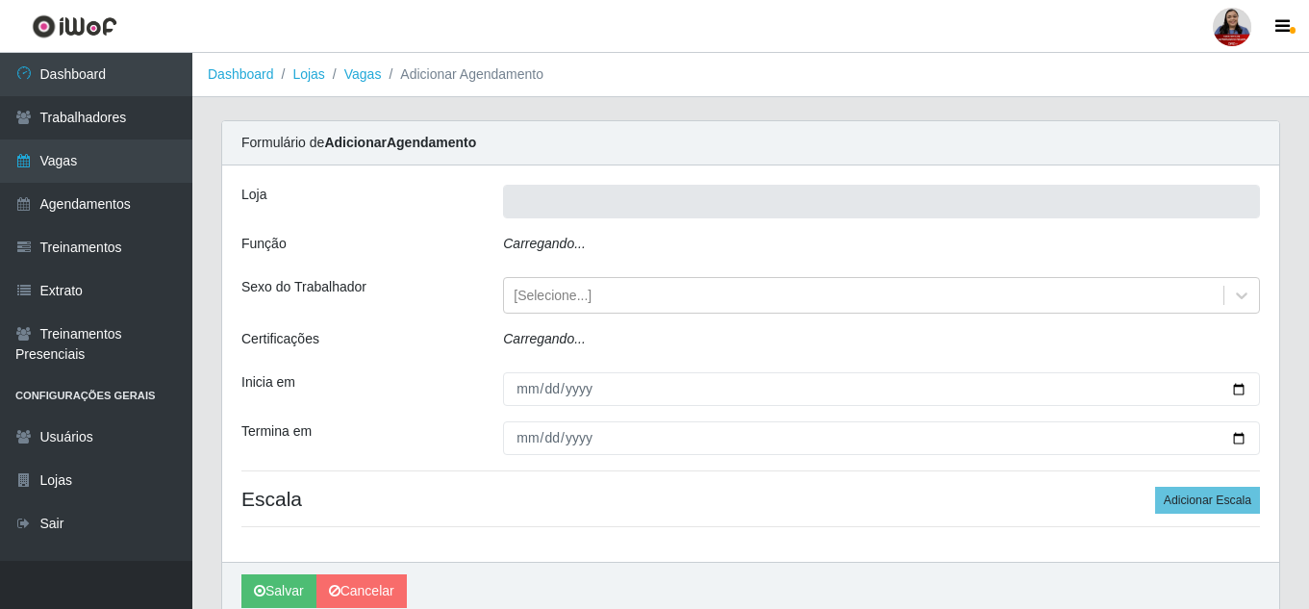
type input "Hiper Queiroz - [GEOGRAPHIC_DATA]"
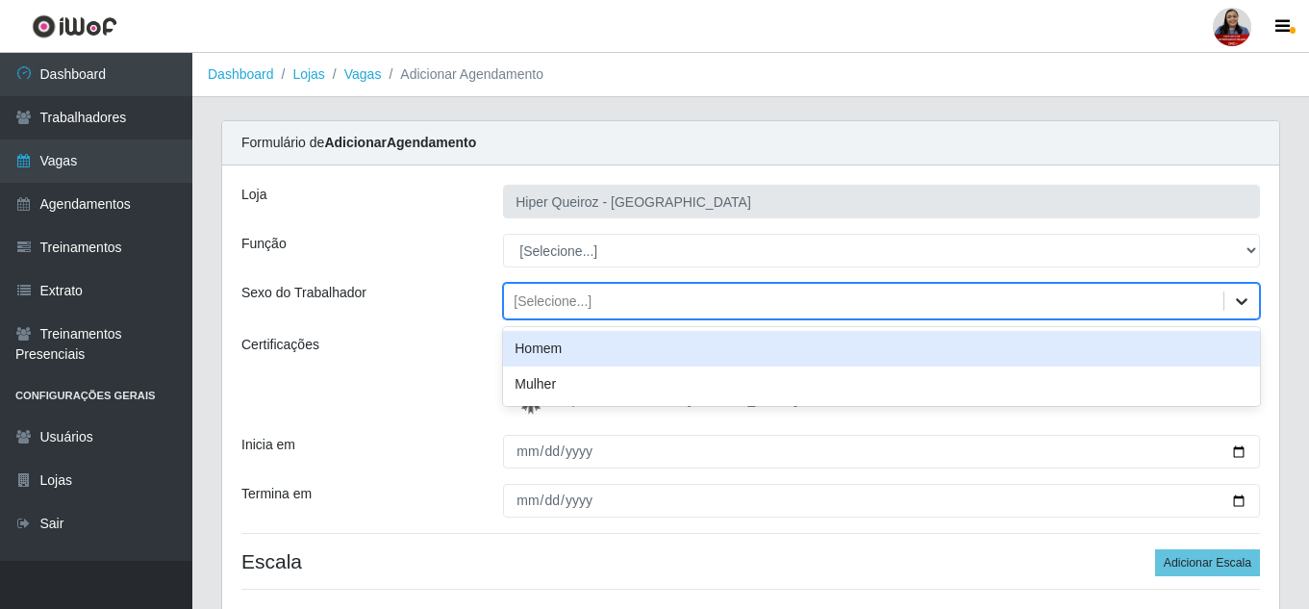
click at [1233, 303] on icon at bounding box center [1241, 300] width 19 height 19
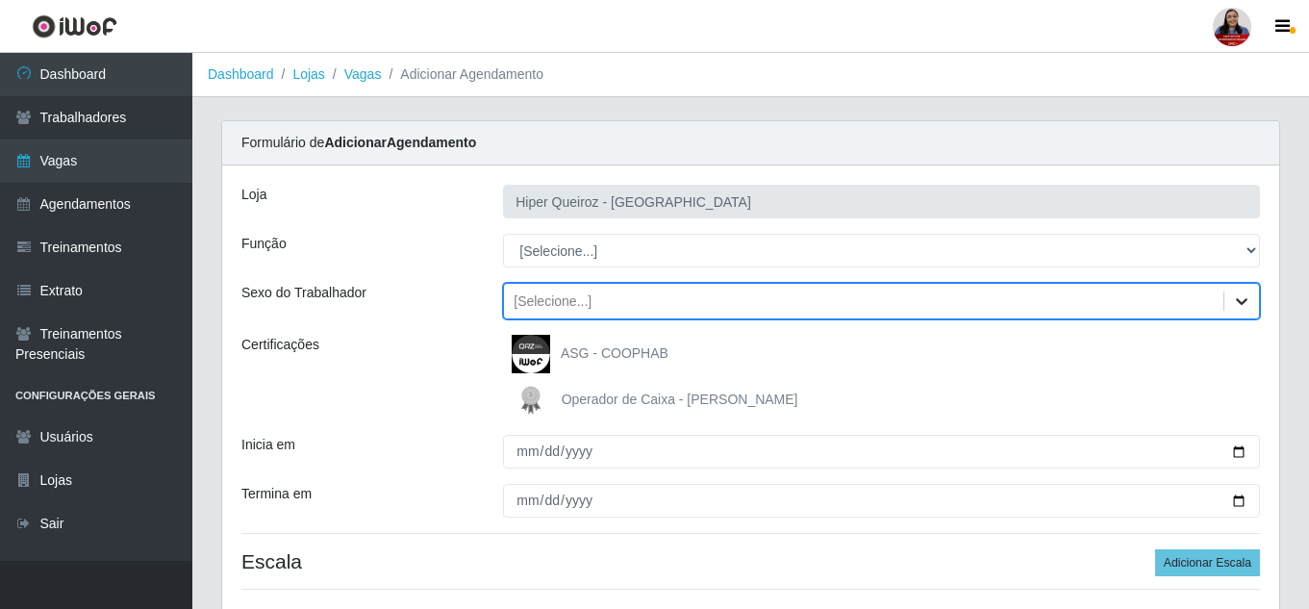
click at [1233, 303] on icon at bounding box center [1241, 300] width 19 height 19
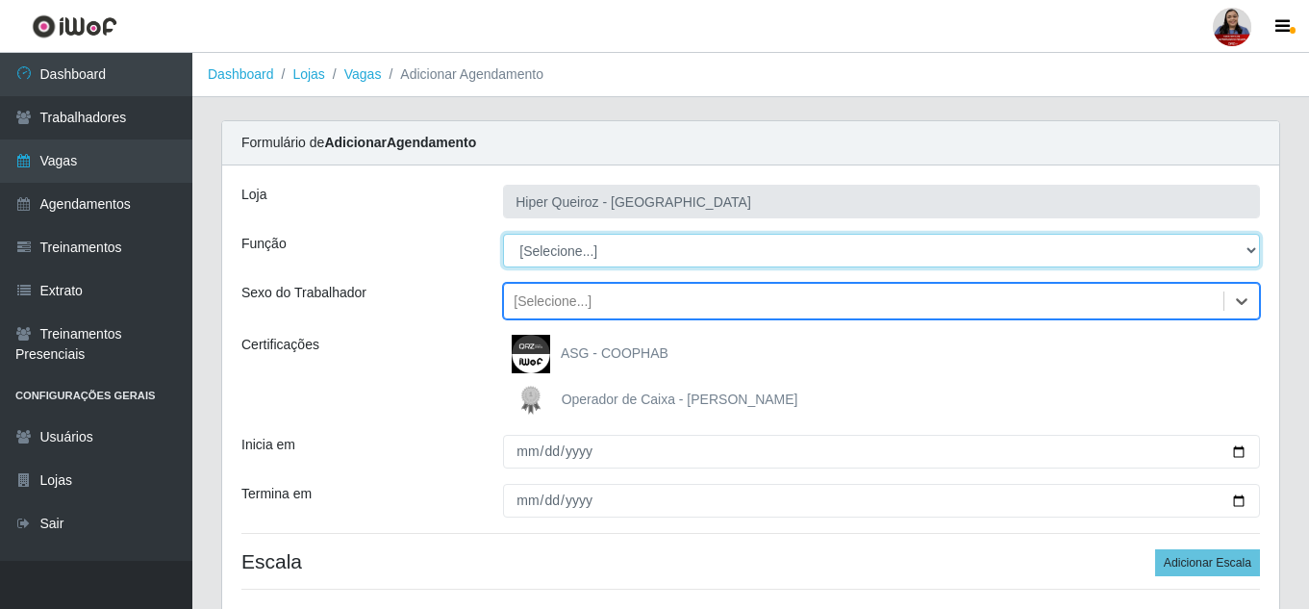
click at [1251, 246] on select "[Selecione...] ASG ASG + ASG ++ Embalador Embalador + Embalador ++ Repositor Re…" at bounding box center [881, 251] width 757 height 34
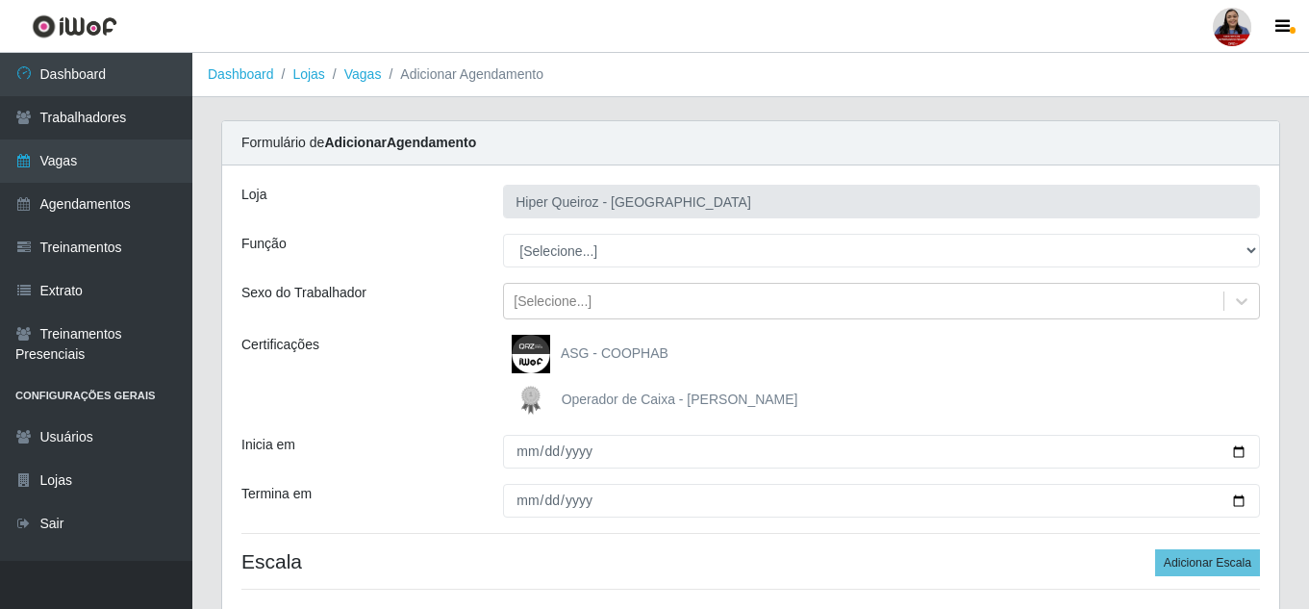
click at [426, 224] on div "Loja Hiper Queiroz - Nova Betânia Função [Selecione...] ASG ASG + ASG ++ Embala…" at bounding box center [750, 394] width 1057 height 459
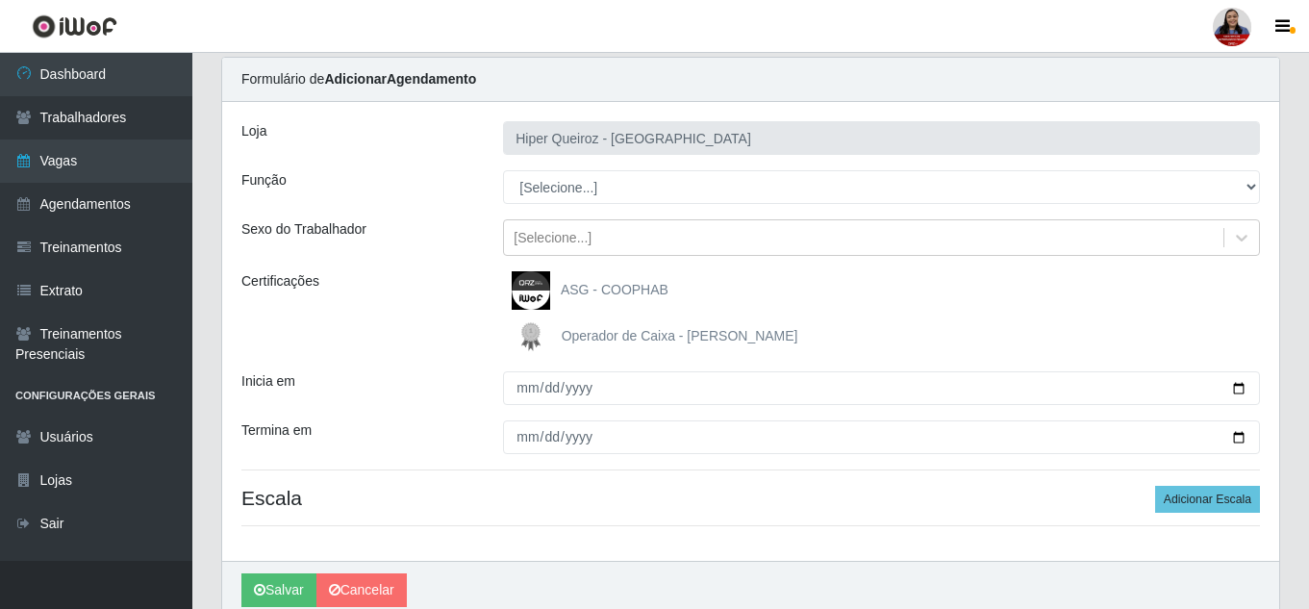
scroll to position [145, 0]
